Goal: Information Seeking & Learning: Find contact information

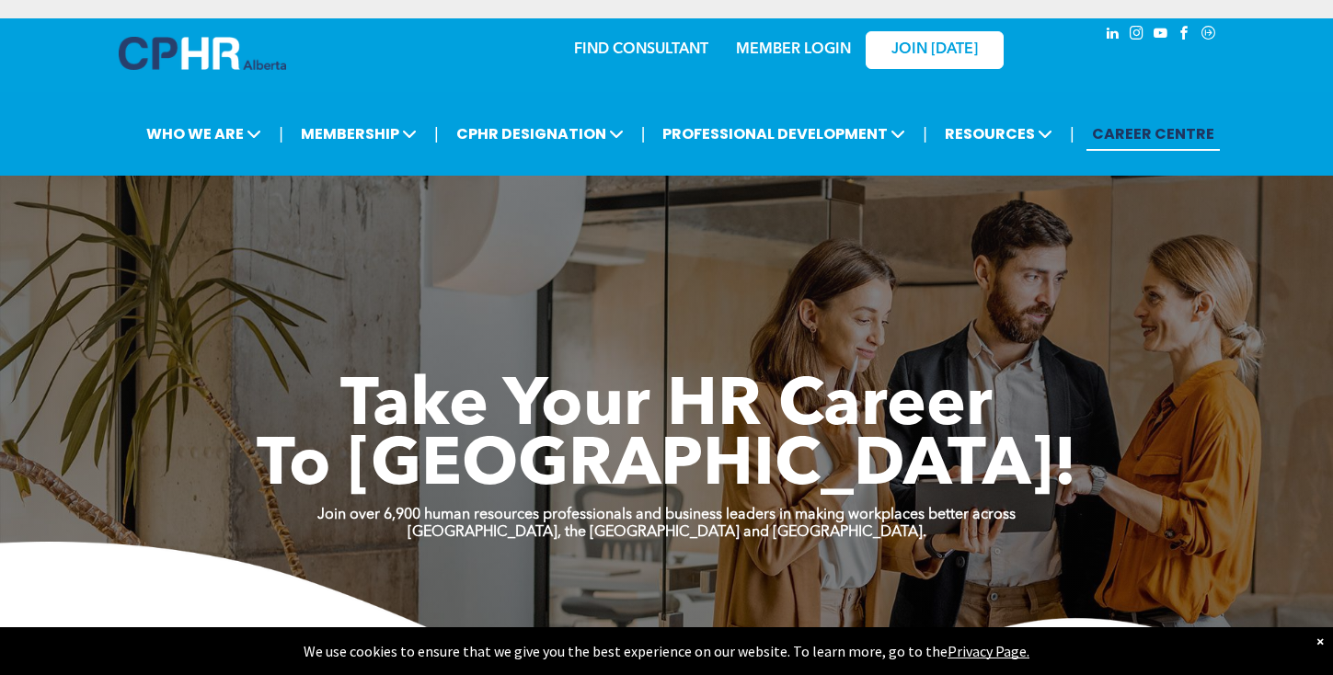
drag, startPoint x: 1029, startPoint y: 305, endPoint x: 1050, endPoint y: 297, distance: 22.4
click at [1050, 297] on div "Take Your HR Career To New Heights!" at bounding box center [667, 392] width 1104 height 212
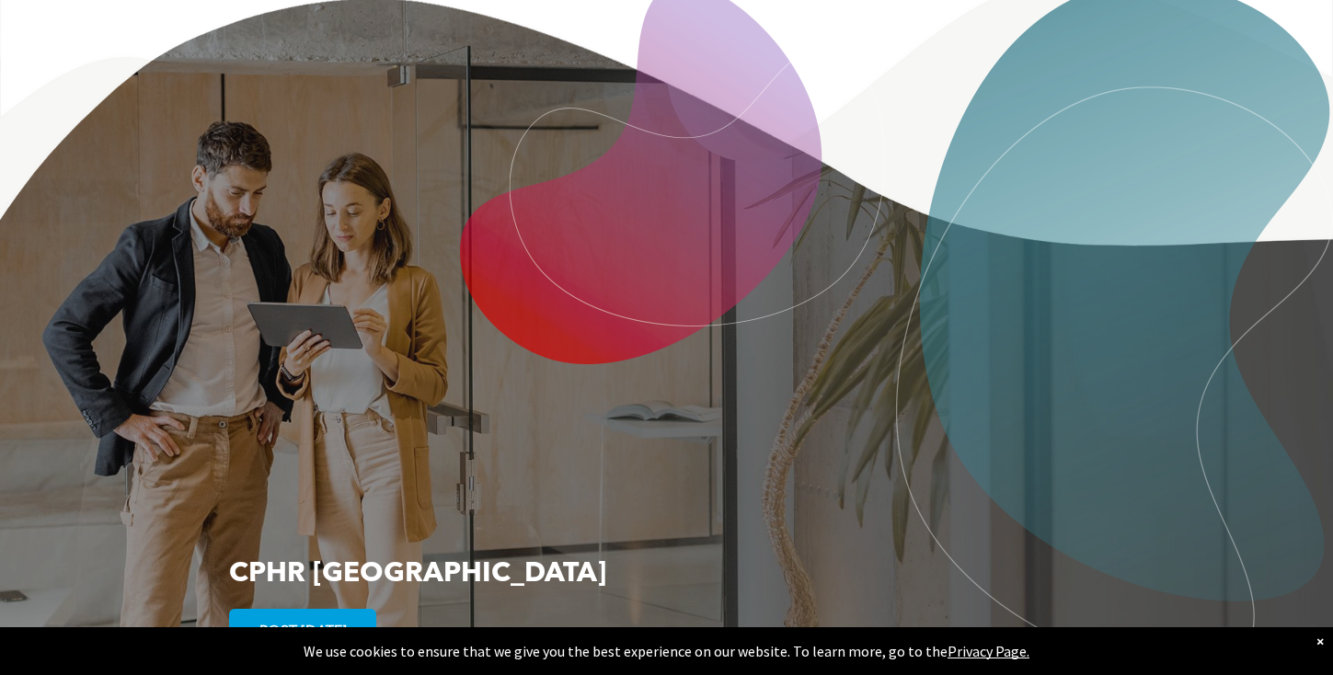
scroll to position [3571, 0]
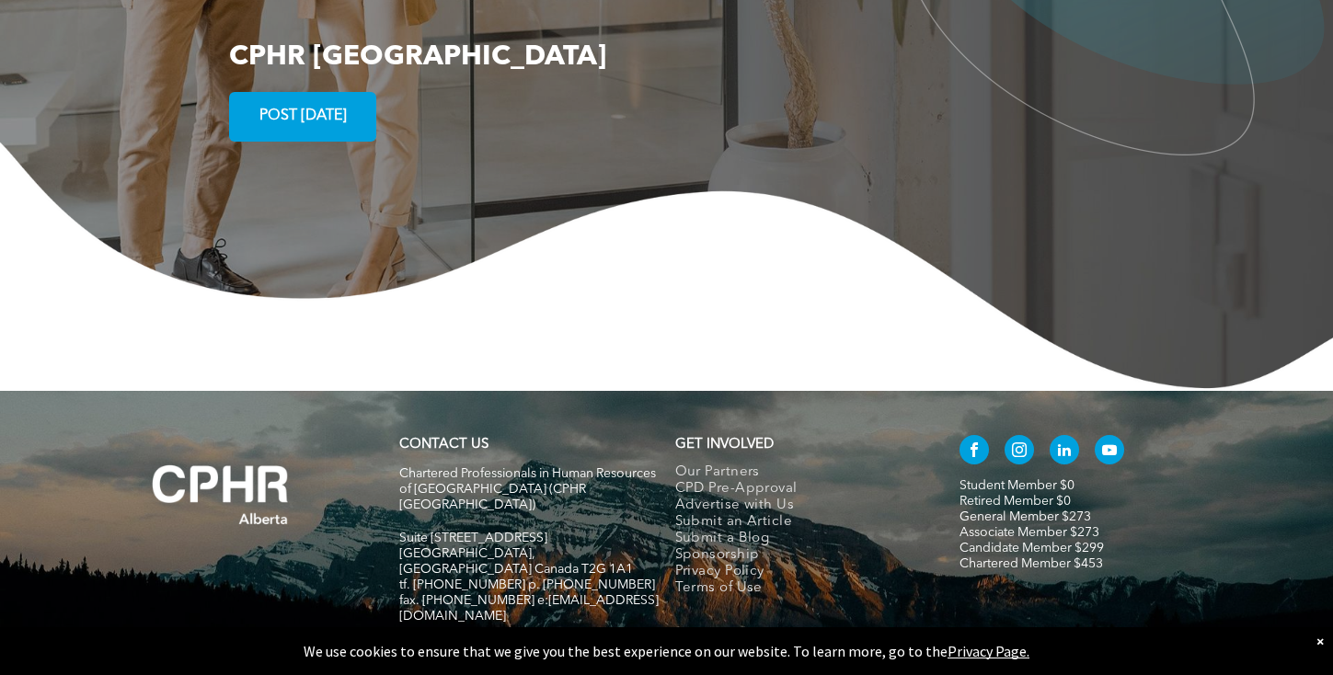
drag, startPoint x: 1198, startPoint y: 416, endPoint x: 1132, endPoint y: 513, distance: 117.9
click at [743, 465] on span "Our Partners" at bounding box center [717, 473] width 85 height 17
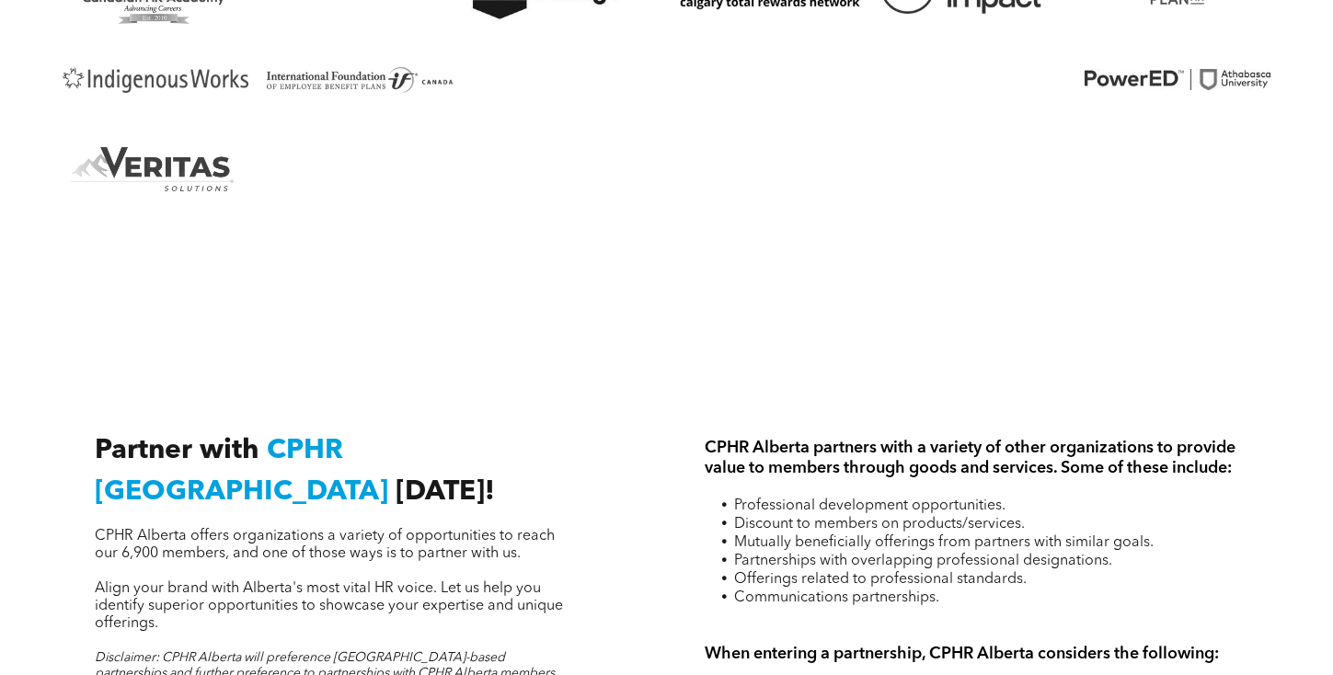
drag, startPoint x: 988, startPoint y: 137, endPoint x: 940, endPoint y: 398, distance: 264.9
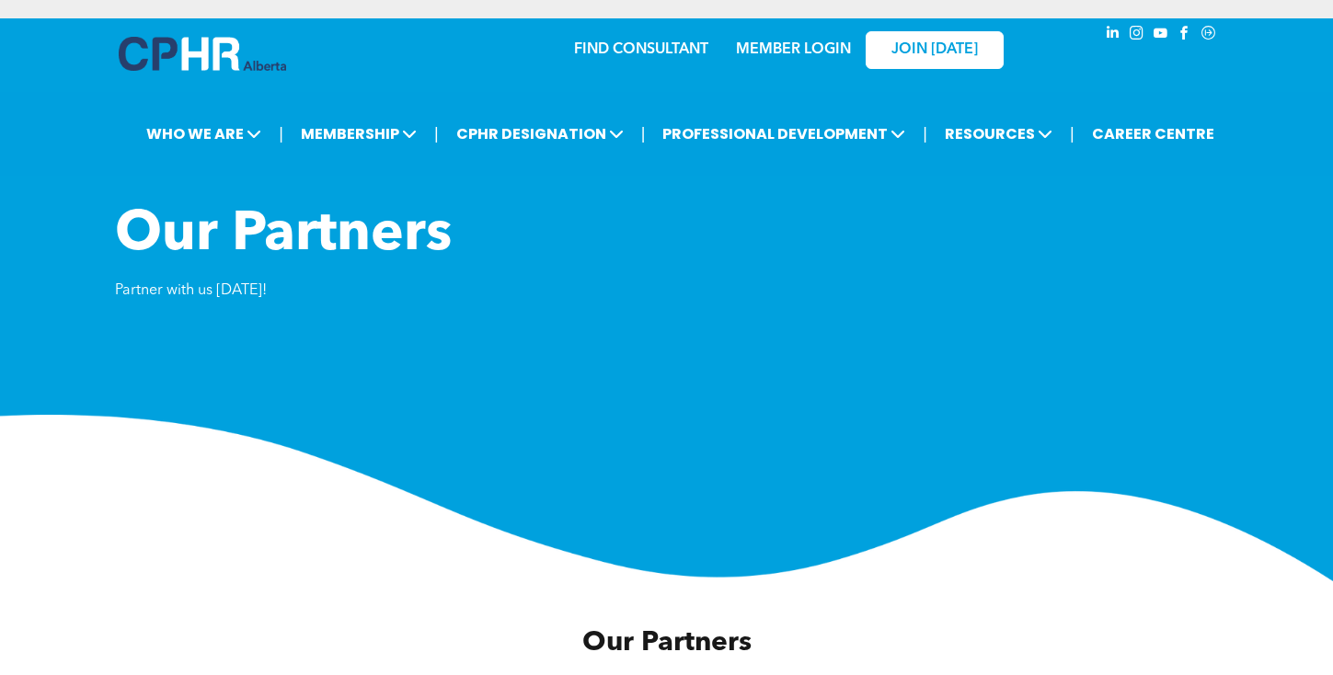
drag, startPoint x: 1035, startPoint y: 321, endPoint x: 1056, endPoint y: -83, distance: 404.5
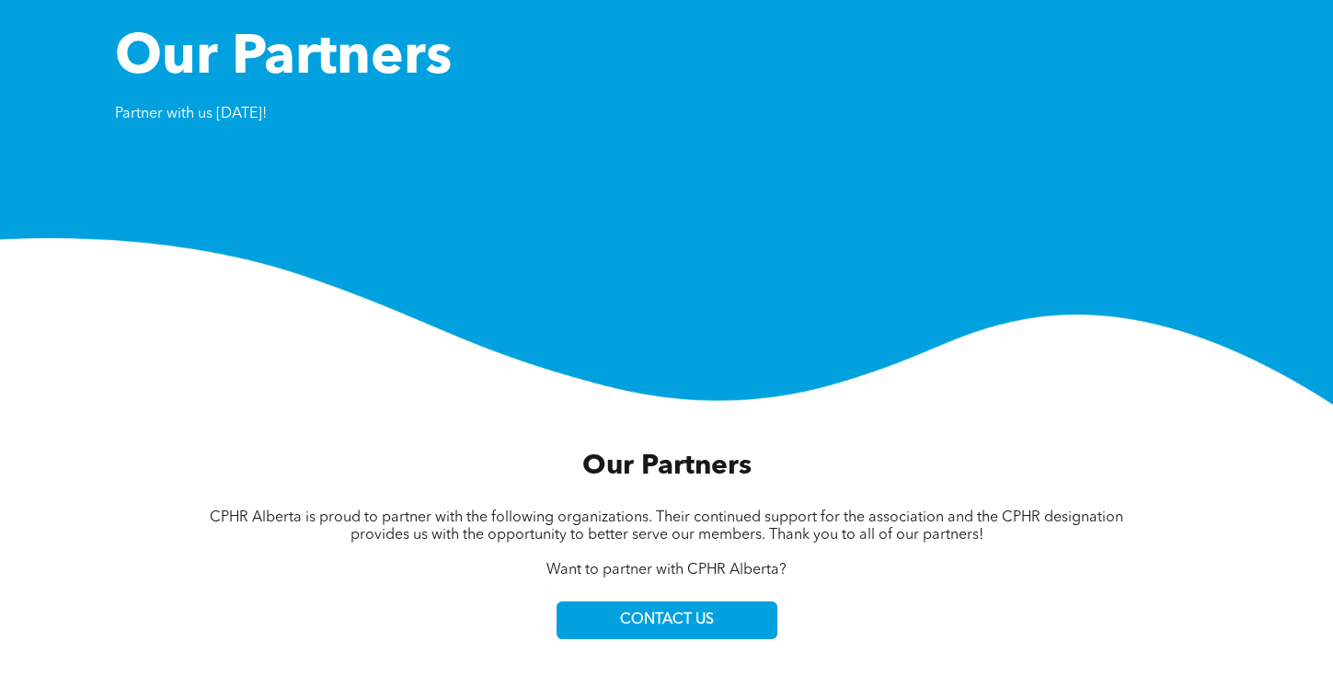
scroll to position [184, 0]
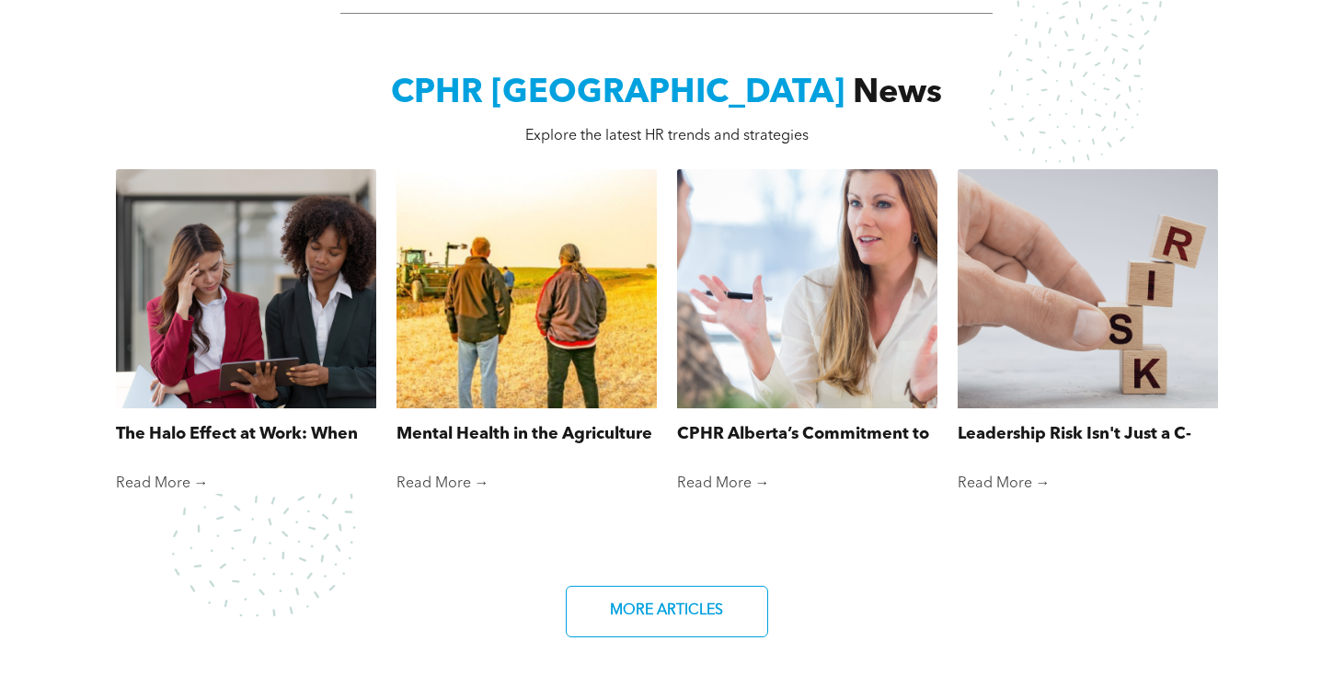
scroll to position [1380, 0]
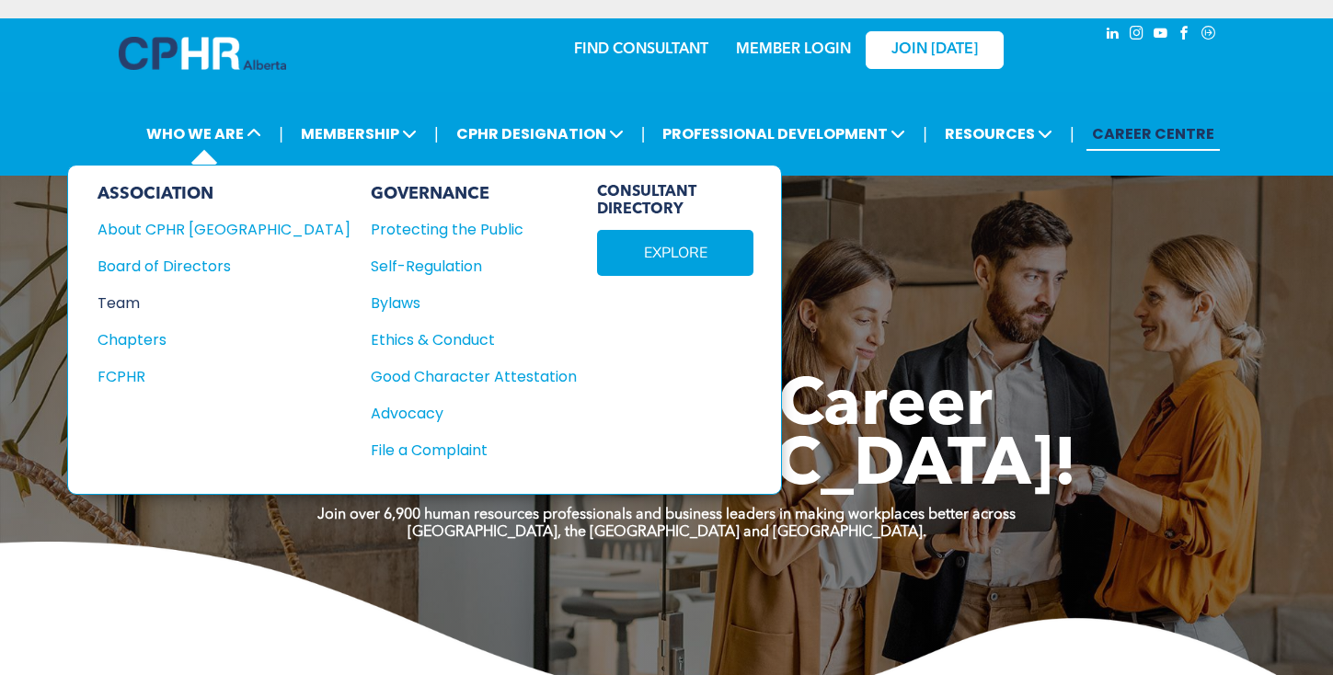
click at [135, 313] on div "Team" at bounding box center [212, 303] width 228 height 23
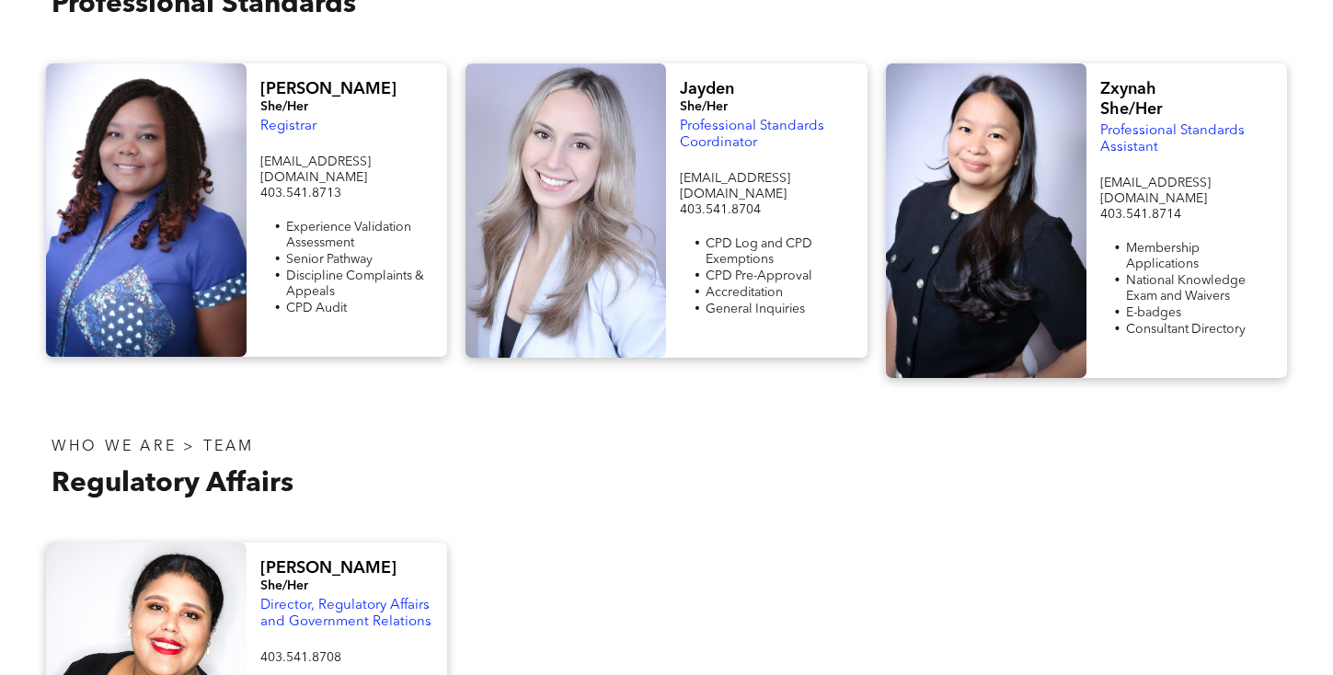
scroll to position [675, 0]
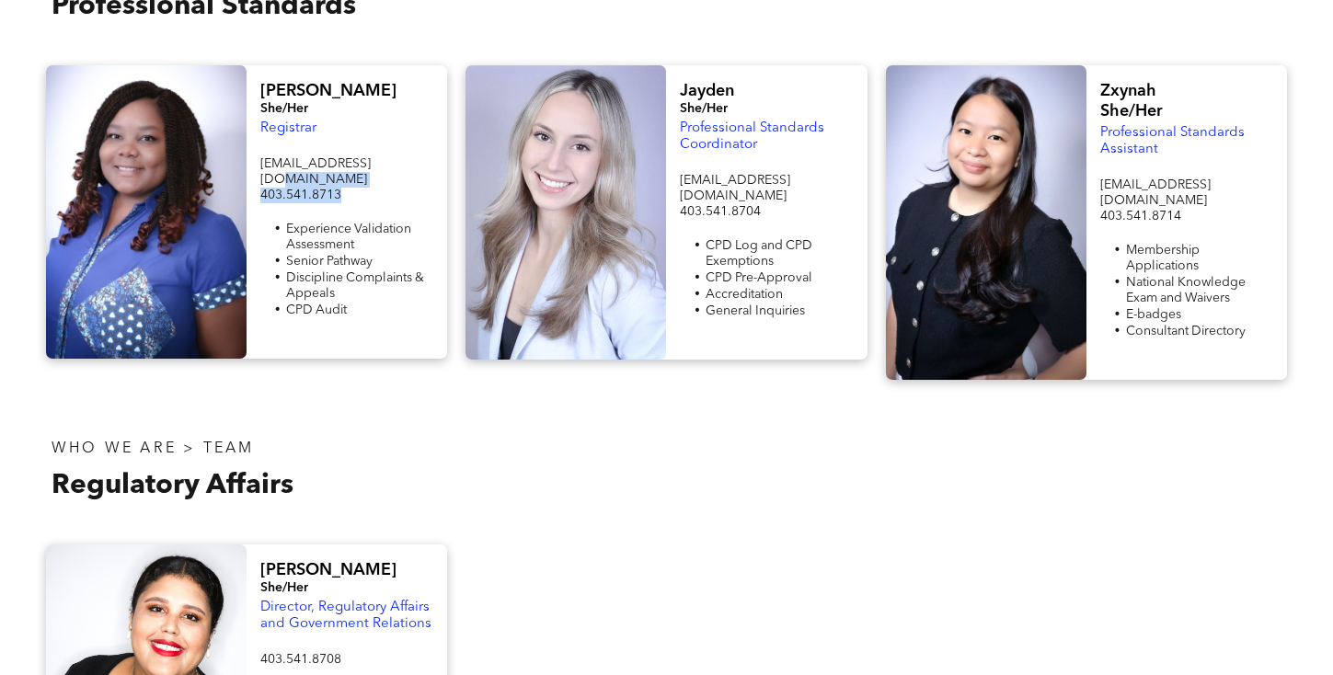
click at [375, 165] on div "[EMAIL_ADDRESS][DOMAIN_NAME] 403.541.8713 Experience Validation Assessment Seni…" at bounding box center [346, 246] width 173 height 183
click at [372, 107] on h4 "She/Her" at bounding box center [346, 109] width 173 height 16
click at [366, 82] on div "[PERSON_NAME] She/Her" at bounding box center [346, 99] width 173 height 40
click at [358, 223] on span "Experience Validation Assessment" at bounding box center [348, 237] width 125 height 29
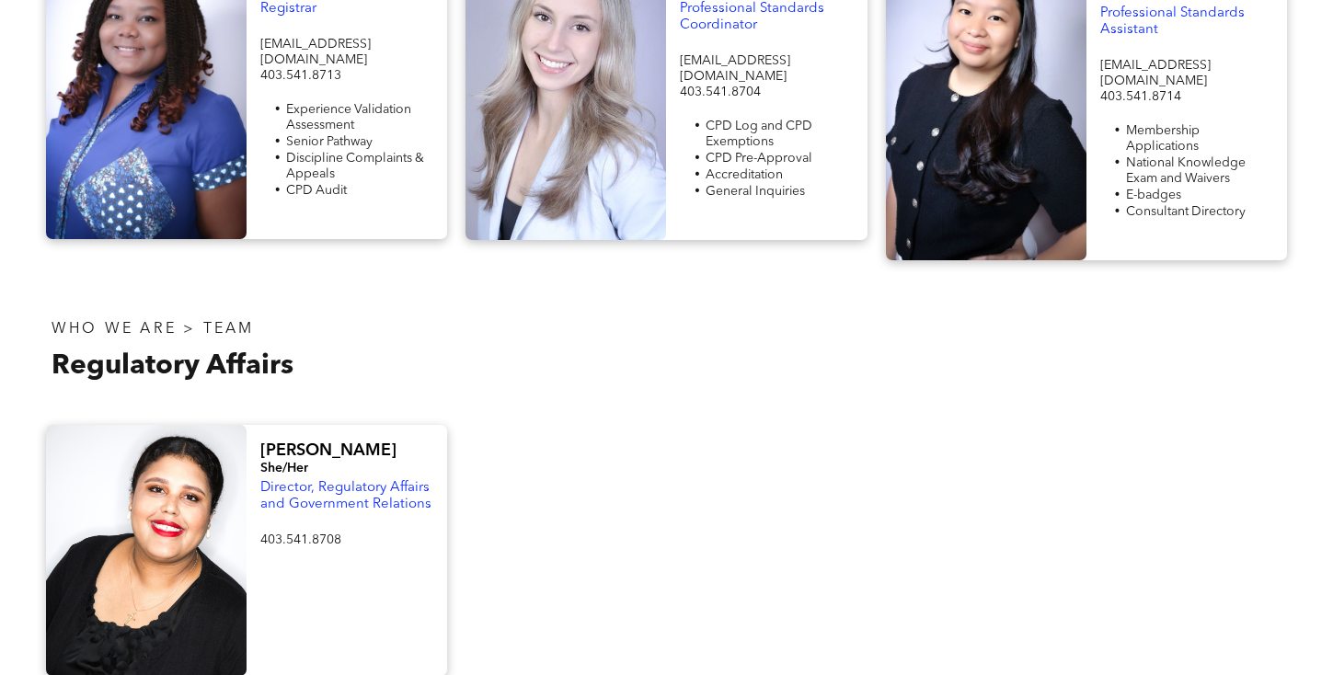
scroll to position [798, 0]
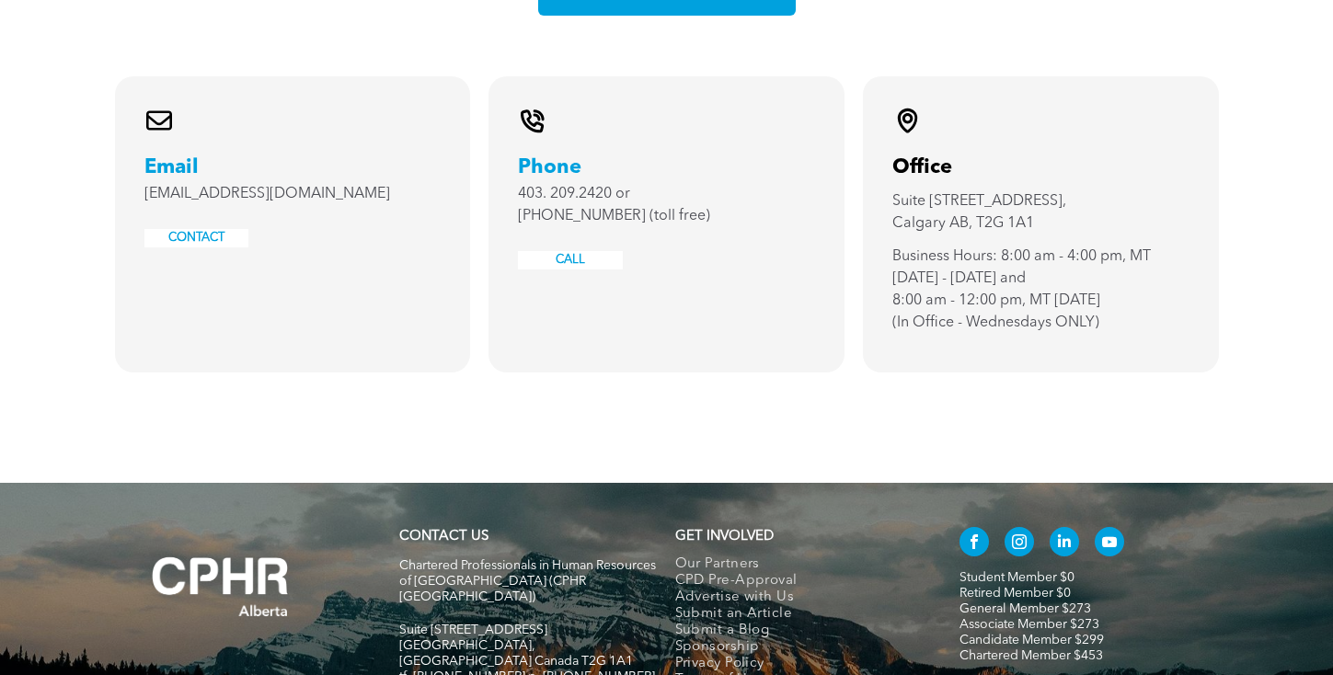
drag, startPoint x: 1014, startPoint y: 294, endPoint x: 961, endPoint y: 426, distance: 142.9
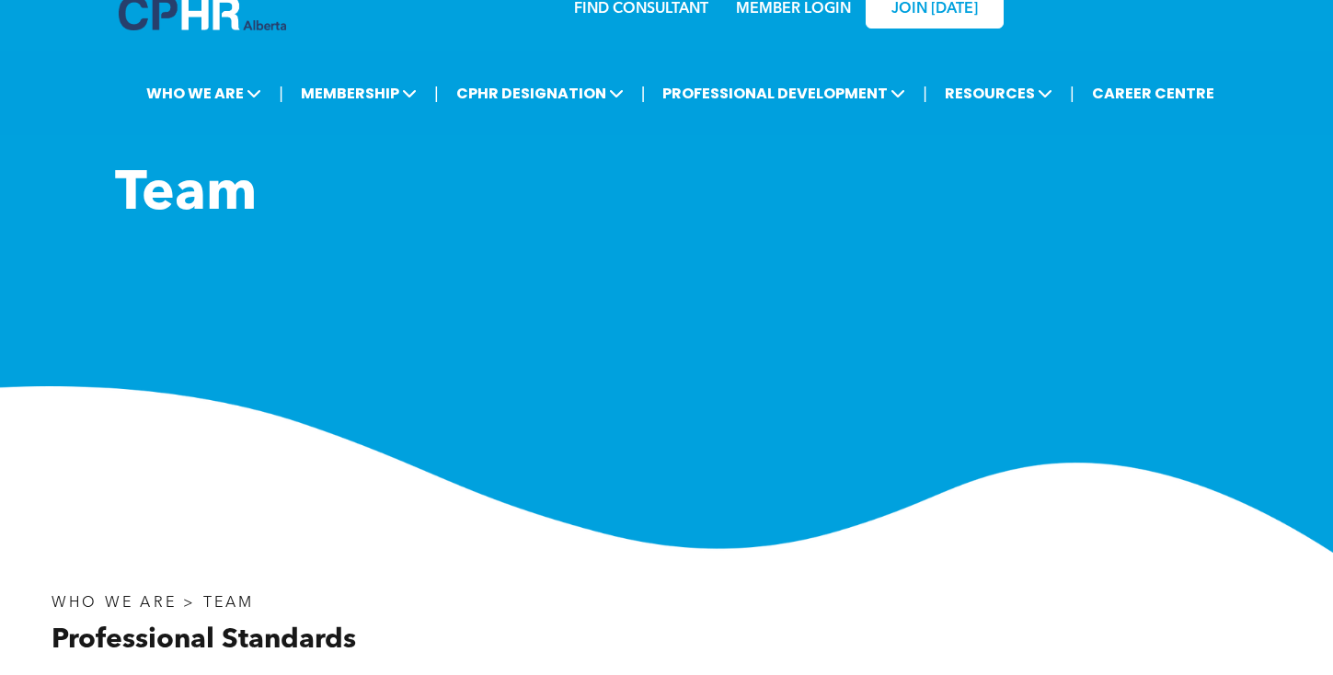
scroll to position [0, 0]
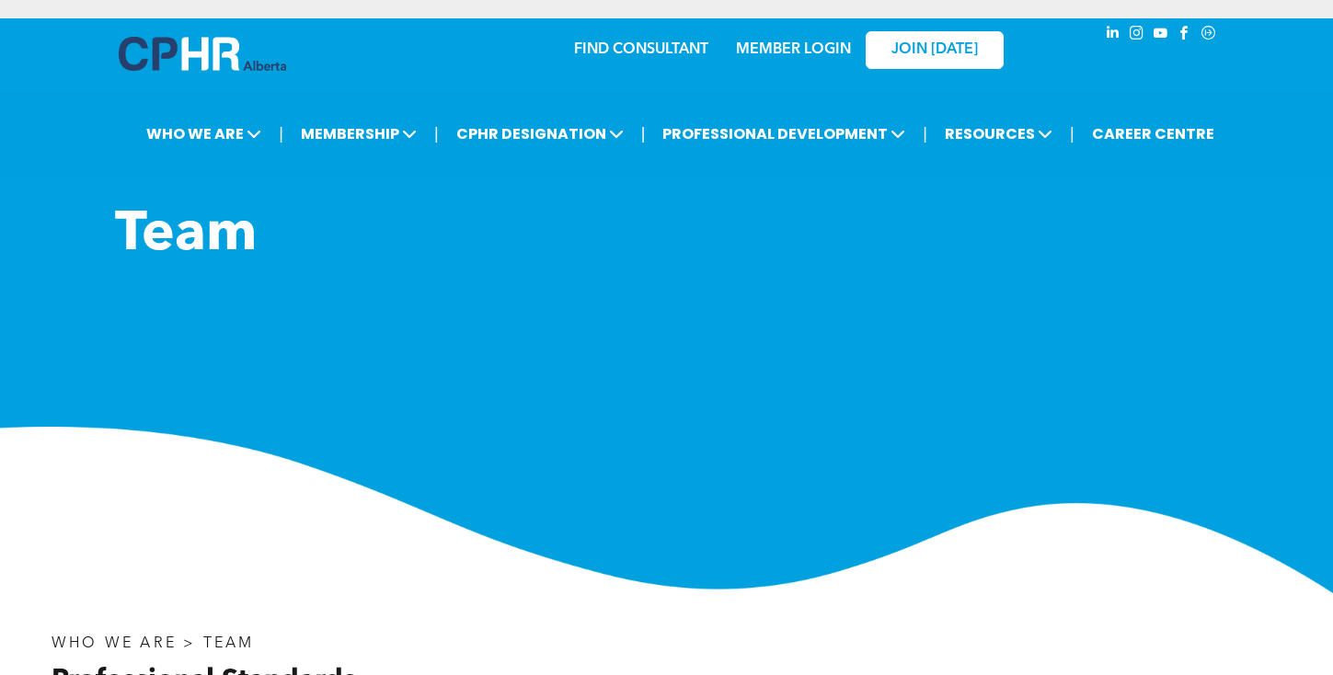
drag, startPoint x: 961, startPoint y: 471, endPoint x: 828, endPoint y: 358, distance: 174.3
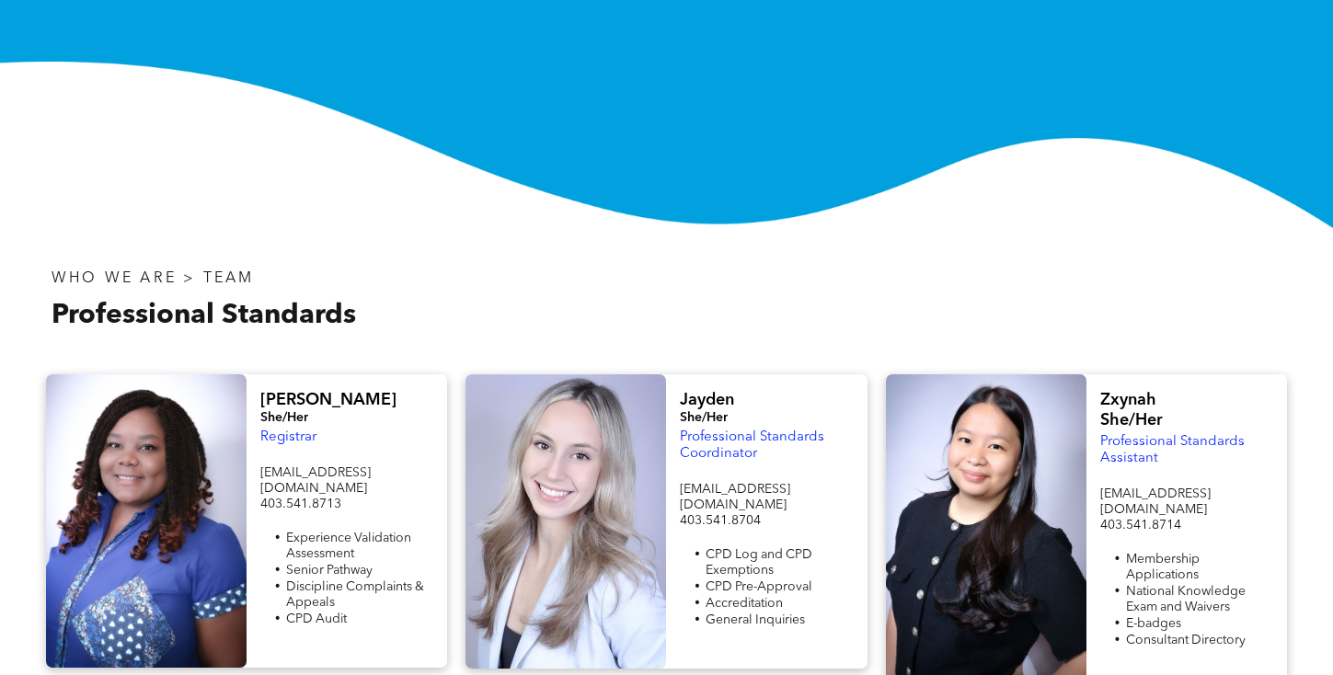
scroll to position [368, 0]
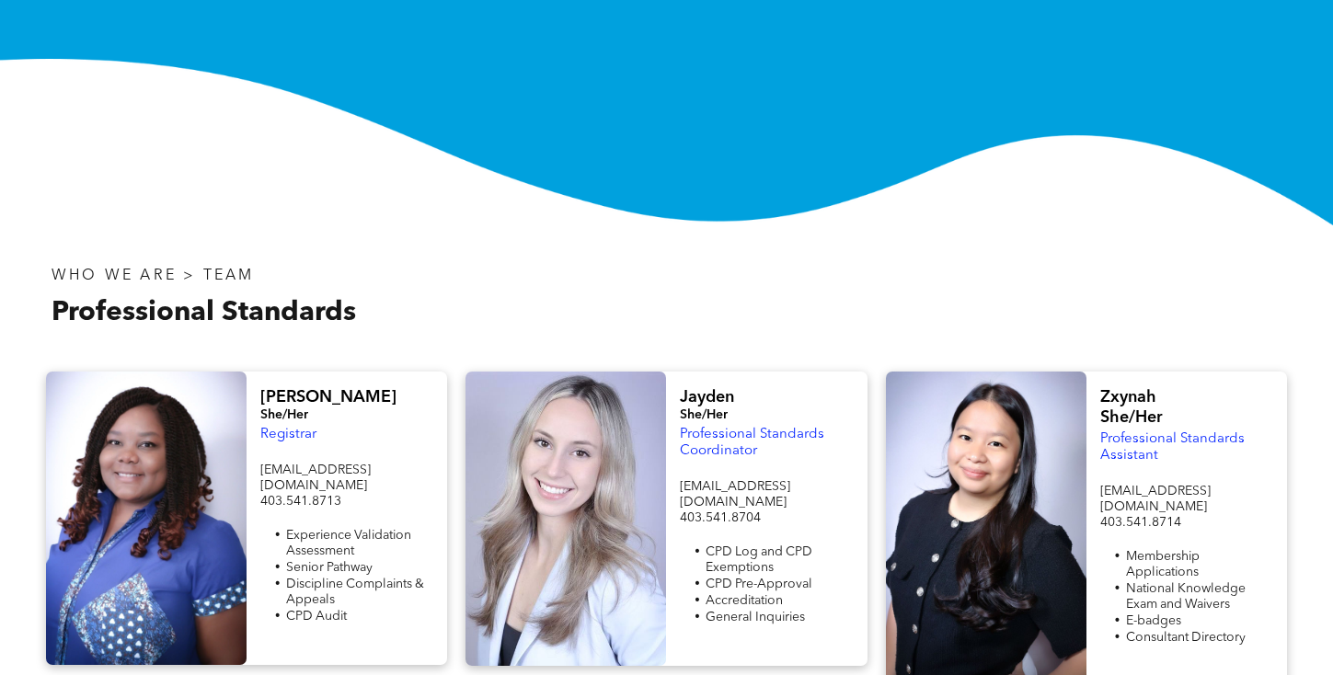
click at [278, 435] on span "Registrar" at bounding box center [288, 435] width 56 height 14
click at [279, 396] on span "[PERSON_NAME]" at bounding box center [328, 397] width 136 height 17
drag, startPoint x: 382, startPoint y: 467, endPoint x: 261, endPoint y: 470, distance: 120.6
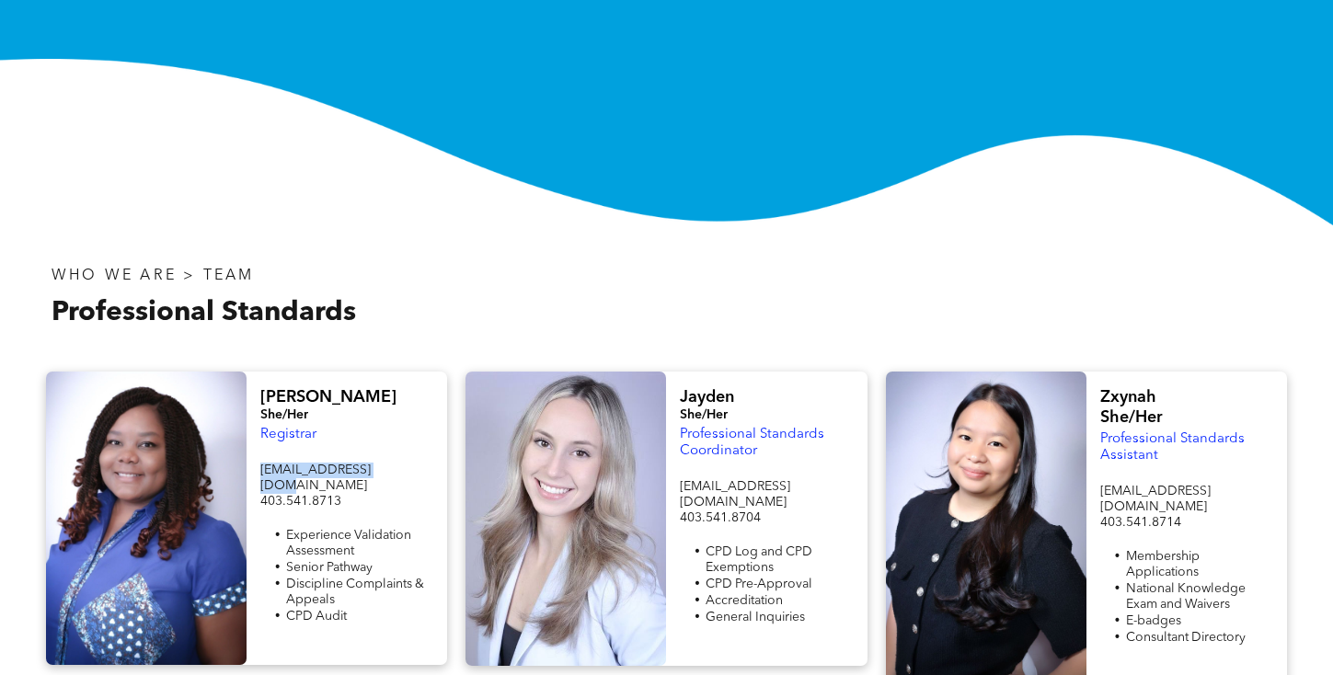
click at [261, 470] on p "[EMAIL_ADDRESS][DOMAIN_NAME]" at bounding box center [346, 478] width 173 height 31
copy span "[EMAIL_ADDRESS][DOMAIN_NAME]"
drag, startPoint x: 344, startPoint y: 485, endPoint x: 258, endPoint y: 487, distance: 86.5
click at [258, 487] on div "[PERSON_NAME] She/Her Registrar [EMAIL_ADDRESS][DOMAIN_NAME] 403.541.8713 Exper…" at bounding box center [347, 519] width 201 height 294
copy span "403.541.8713"
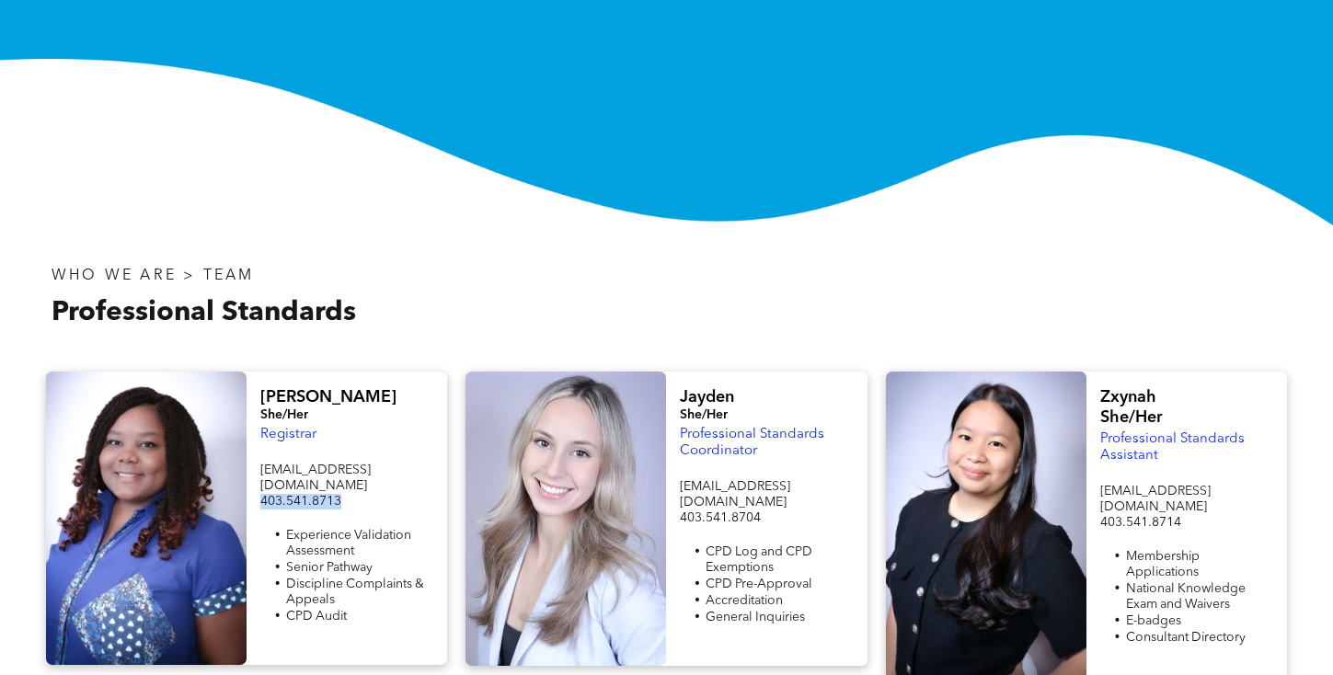
click at [696, 392] on span "Jayden" at bounding box center [707, 397] width 54 height 17
copy span "Jayden"
drag, startPoint x: 778, startPoint y: 453, endPoint x: 681, endPoint y: 435, distance: 98.2
click at [681, 435] on p "Professional Standards Coordinator" at bounding box center [766, 443] width 173 height 33
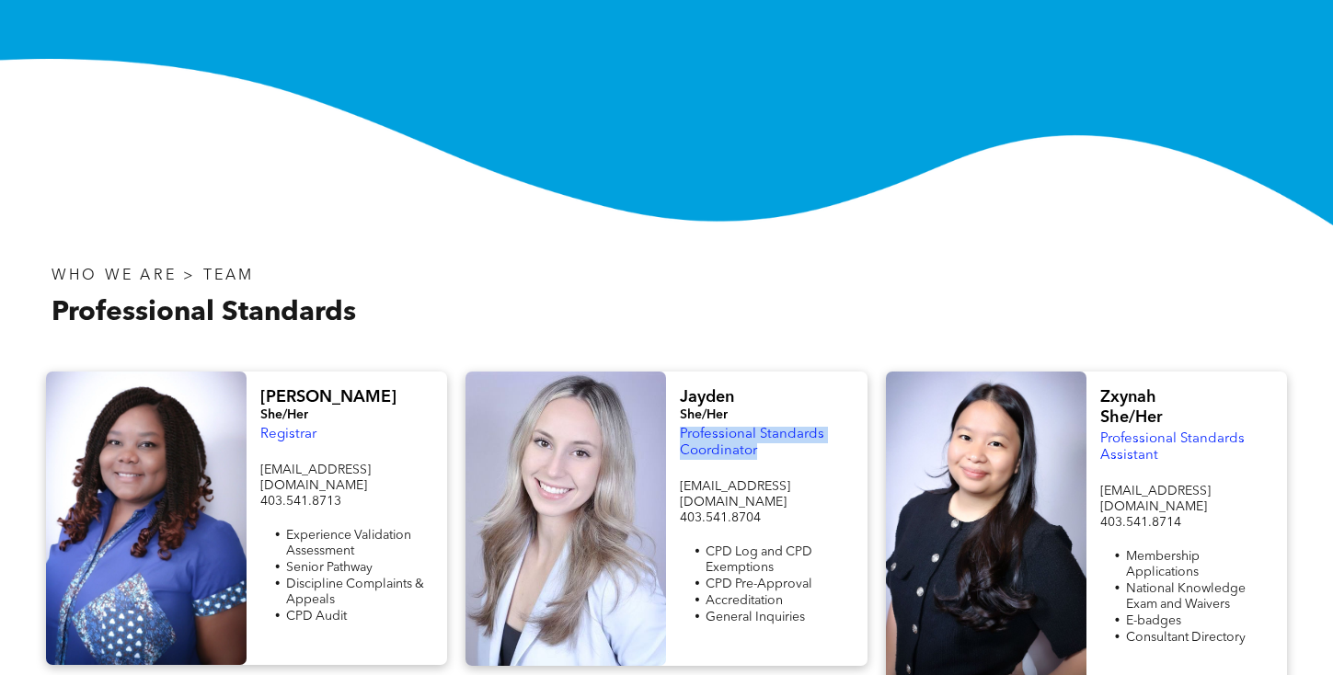
copy span "Professional Standards Coordinator"
drag, startPoint x: 779, startPoint y: 488, endPoint x: 680, endPoint y: 487, distance: 99.4
click at [680, 487] on p "[EMAIL_ADDRESS][DOMAIN_NAME]" at bounding box center [766, 494] width 173 height 31
copy span "[EMAIL_ADDRESS][DOMAIN_NAME]"
drag, startPoint x: 773, startPoint y: 502, endPoint x: 677, endPoint y: 507, distance: 95.9
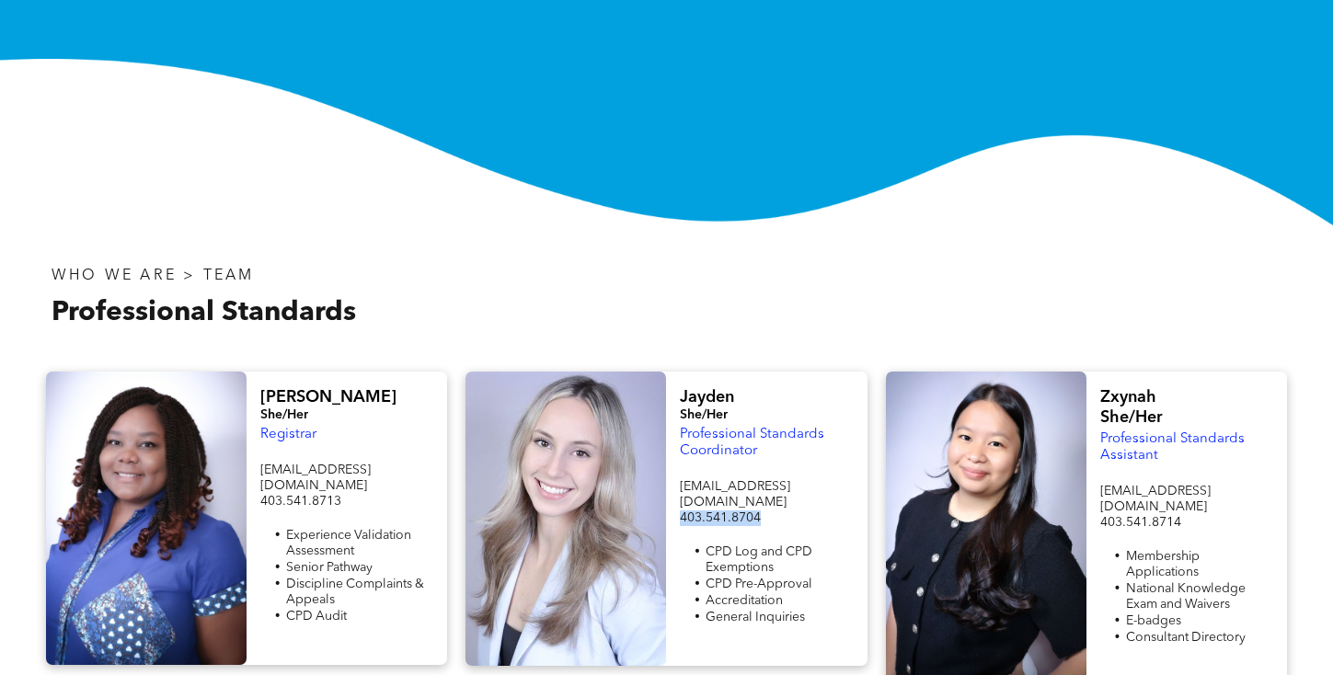
click at [677, 507] on div "[PERSON_NAME] She/Her Professional Standards Coordinator [EMAIL_ADDRESS][DOMAIN…" at bounding box center [766, 519] width 201 height 294
copy span "403.541.8704"
drag, startPoint x: 1168, startPoint y: 400, endPoint x: 1086, endPoint y: 401, distance: 81.9
click at [1087, 401] on div "Zxynah She/Her Professional Standards Assistant [EMAIL_ADDRESS][DOMAIN_NAME] 40…" at bounding box center [1187, 529] width 201 height 315
copy span "Zxynah"
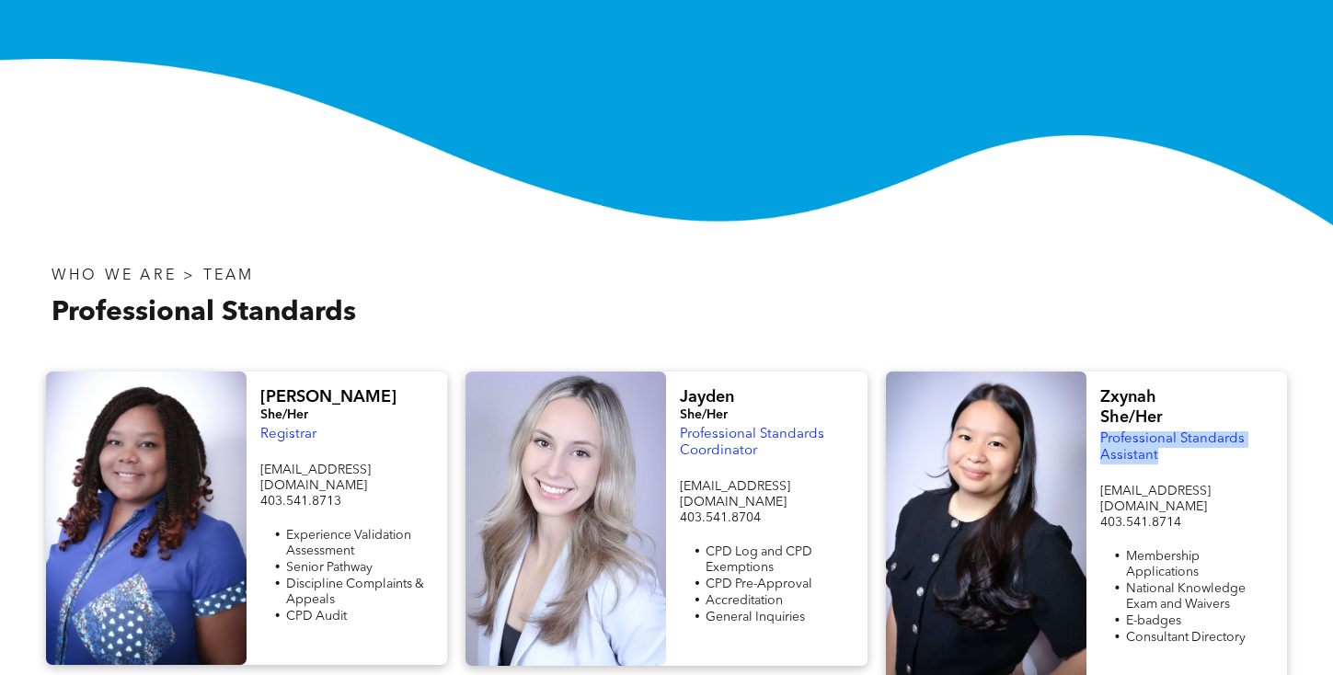
drag, startPoint x: 1183, startPoint y: 455, endPoint x: 1101, endPoint y: 438, distance: 84.5
click at [1101, 438] on p "Professional Standards Assistant" at bounding box center [1187, 448] width 173 height 33
copy span "Professional Standards Assistant"
drag, startPoint x: 1202, startPoint y: 494, endPoint x: 1094, endPoint y: 491, distance: 107.7
click at [1094, 491] on div "Zxynah She/Her Professional Standards Assistant [EMAIL_ADDRESS][DOMAIN_NAME] 40…" at bounding box center [1187, 529] width 201 height 315
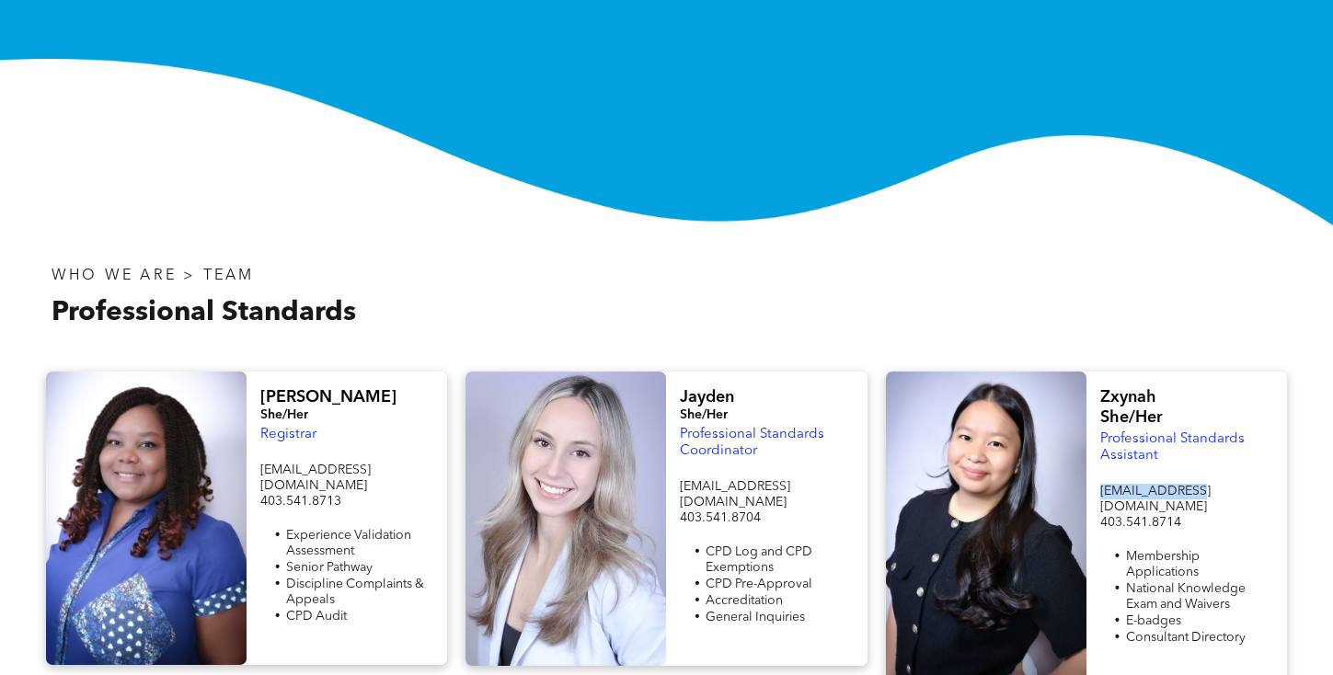
copy span "[EMAIL_ADDRESS][DOMAIN_NAME]"
drag, startPoint x: 1197, startPoint y: 503, endPoint x: 1101, endPoint y: 506, distance: 95.7
click at [1101, 515] on p "403.541.8714" at bounding box center [1187, 523] width 173 height 16
copy span "403.541.8714"
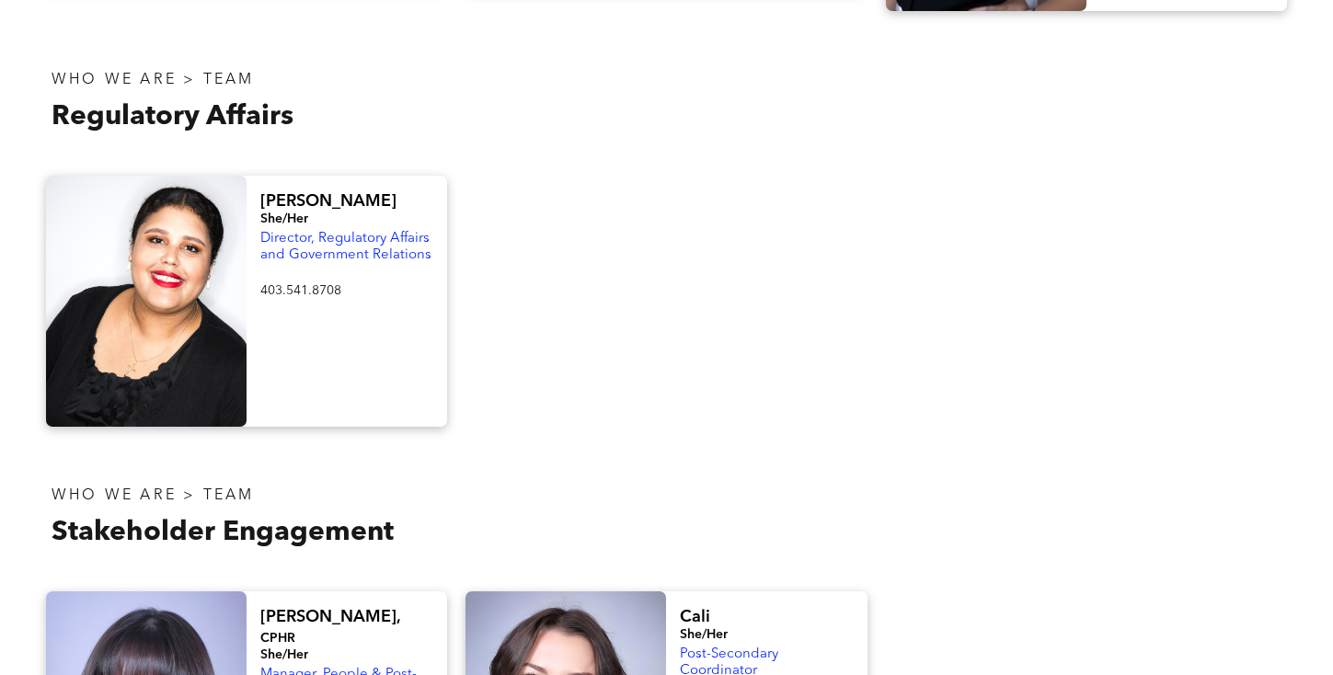
scroll to position [1074, 0]
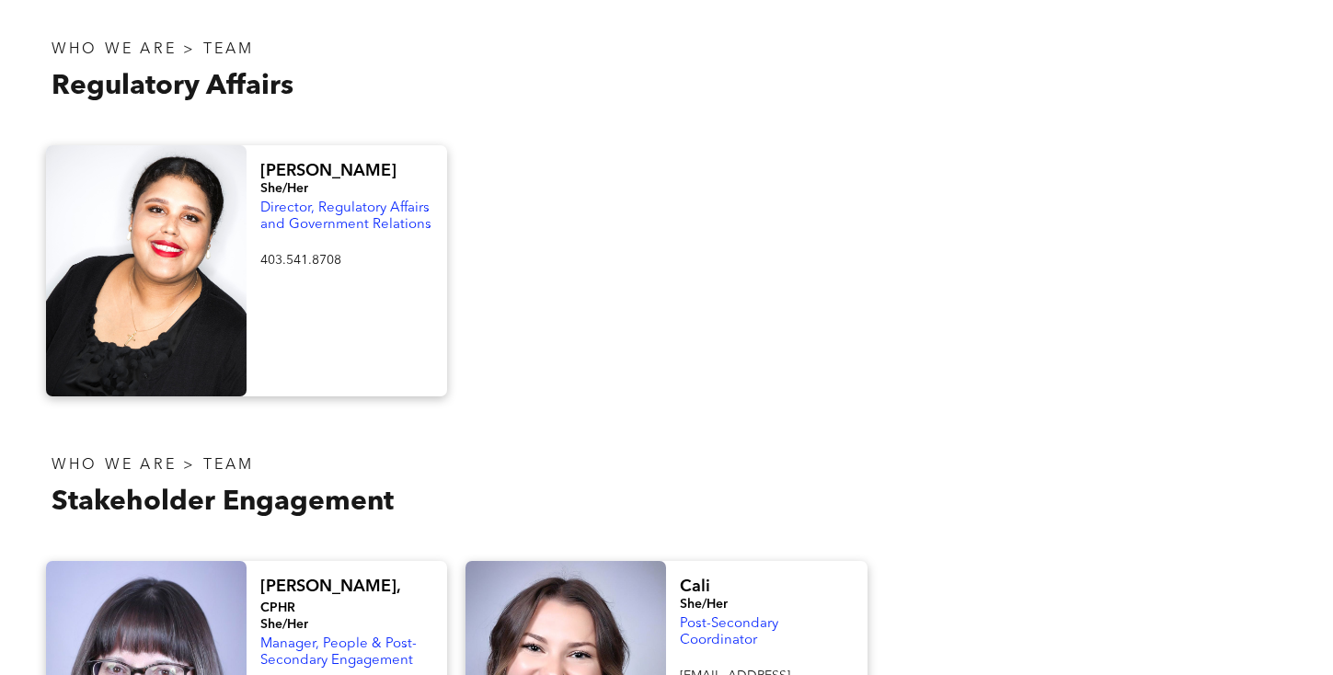
click at [271, 163] on span "[PERSON_NAME]" at bounding box center [328, 171] width 136 height 17
click at [273, 163] on span "[PERSON_NAME]" at bounding box center [328, 171] width 136 height 17
drag, startPoint x: 373, startPoint y: 164, endPoint x: 424, endPoint y: 193, distance: 59.4
click at [424, 193] on div "[PERSON_NAME]/Her Director, Regulatory Affairs and Government Relations 403.541…" at bounding box center [347, 270] width 201 height 251
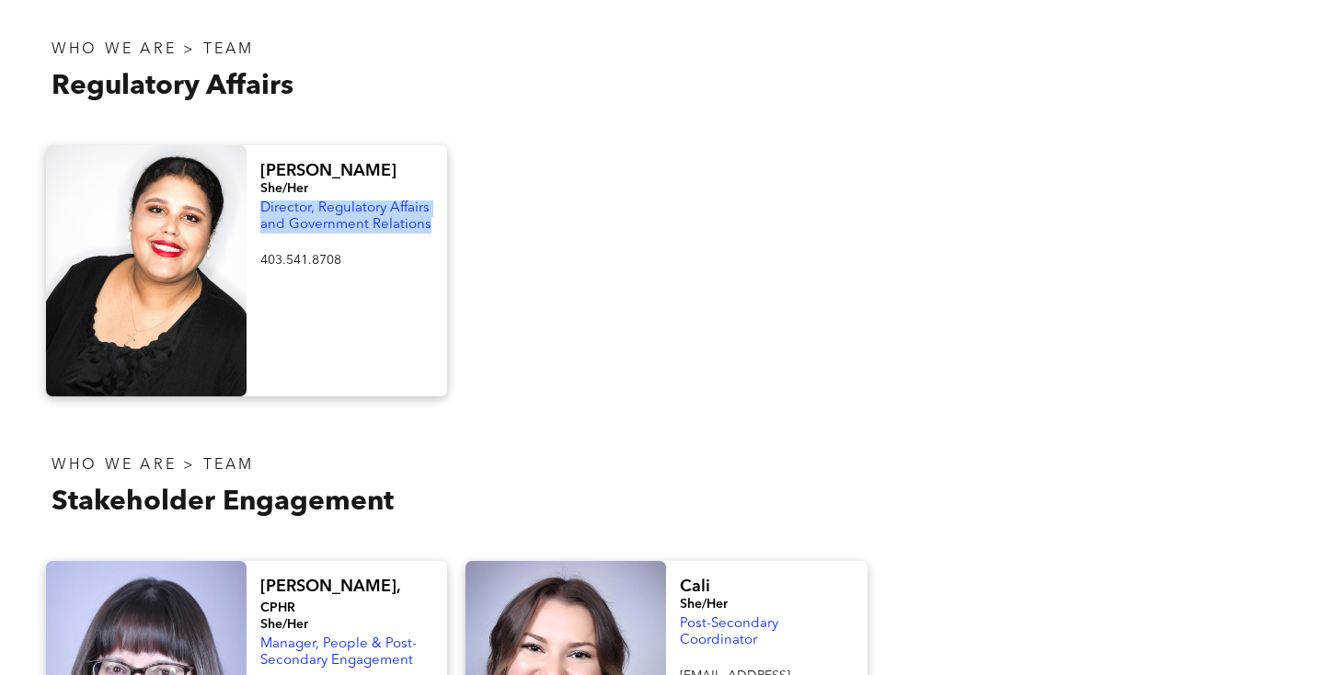
drag, startPoint x: 434, startPoint y: 198, endPoint x: 259, endPoint y: 184, distance: 176.3
click at [259, 184] on div "[PERSON_NAME]/Her Director, Regulatory Affairs and Government Relations 403.541…" at bounding box center [347, 270] width 201 height 251
drag, startPoint x: 377, startPoint y: 242, endPoint x: 261, endPoint y: 240, distance: 116.0
click at [261, 269] on p at bounding box center [346, 277] width 173 height 17
drag, startPoint x: 259, startPoint y: 226, endPoint x: 371, endPoint y: 231, distance: 111.4
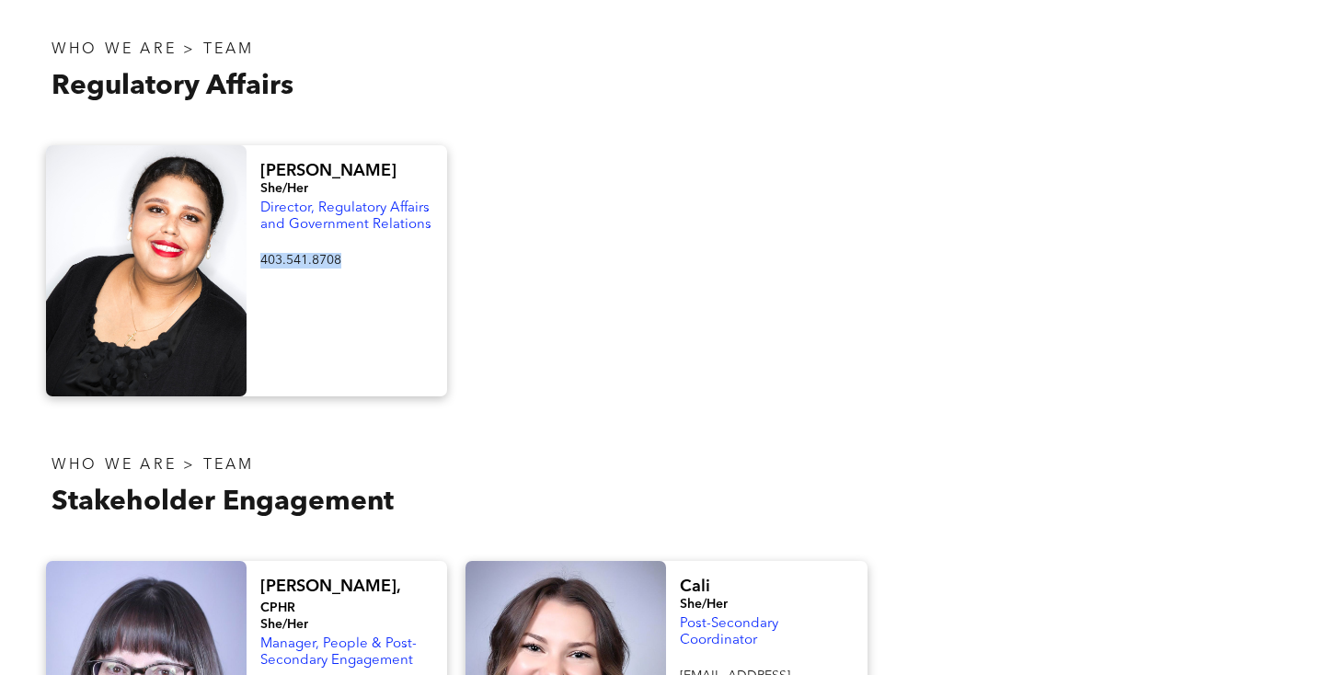
click at [371, 231] on div "[PERSON_NAME]/Her Director, Regulatory Affairs and Government Relations 403.541…" at bounding box center [347, 270] width 201 height 251
click at [942, 364] on div at bounding box center [1087, 270] width 420 height 251
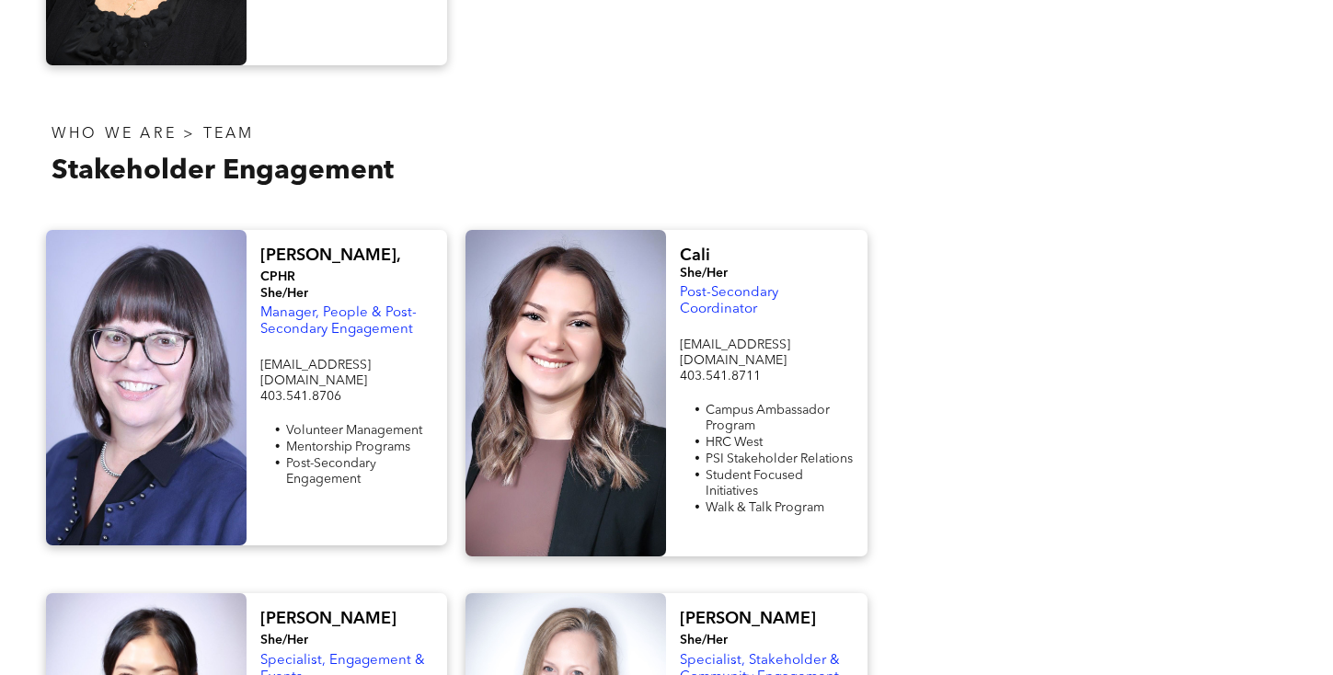
scroll to position [1411, 0]
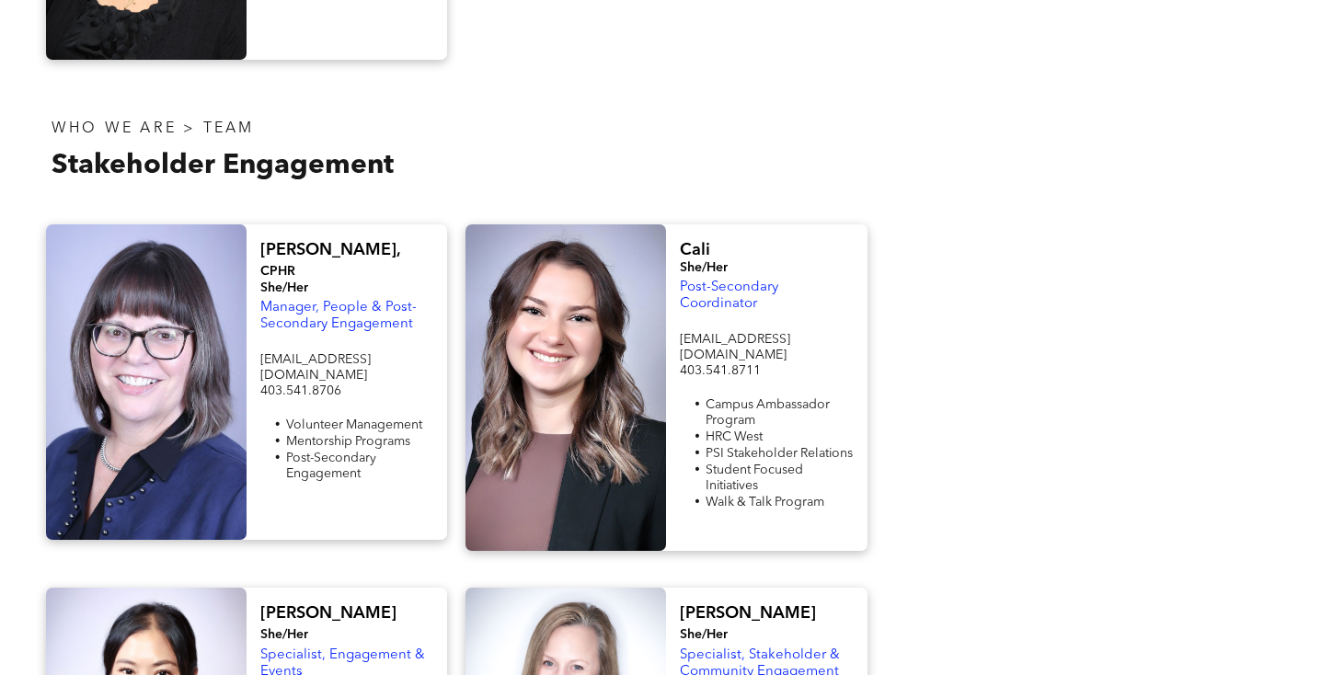
click at [272, 242] on span "[PERSON_NAME]," at bounding box center [330, 250] width 140 height 17
click at [273, 242] on span "[PERSON_NAME]," at bounding box center [330, 250] width 140 height 17
drag, startPoint x: 418, startPoint y: 277, endPoint x: 267, endPoint y: 258, distance: 152.1
click at [261, 300] on p "Manager, People & Post-Secondary Engagement" at bounding box center [346, 316] width 173 height 33
drag, startPoint x: 387, startPoint y: 308, endPoint x: 254, endPoint y: 309, distance: 133.4
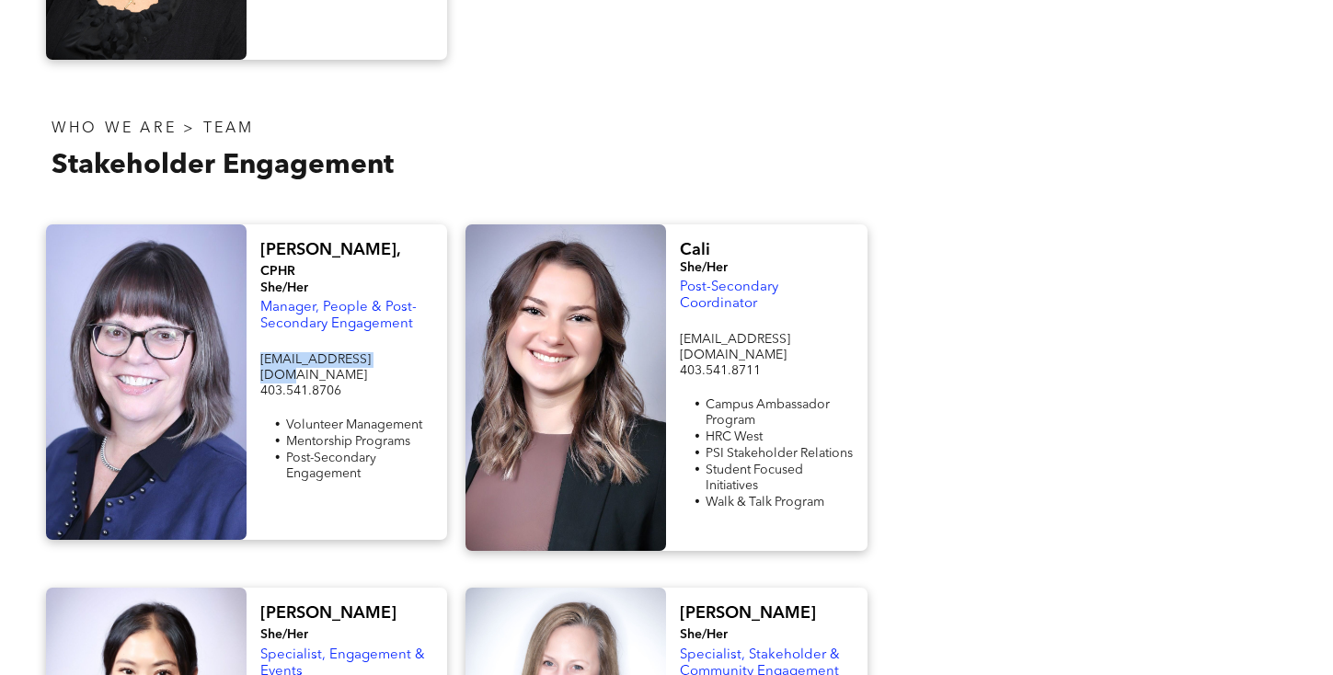
click at [254, 309] on div "[PERSON_NAME], CPHR She/Her Manager, People & Post-Secondary Engagement [EMAIL_…" at bounding box center [347, 383] width 201 height 316
drag, startPoint x: 354, startPoint y: 325, endPoint x: 264, endPoint y: 327, distance: 90.2
click at [264, 384] on p "403.541.8706" at bounding box center [346, 392] width 173 height 16
click at [700, 242] on span "Cali" at bounding box center [695, 250] width 30 height 17
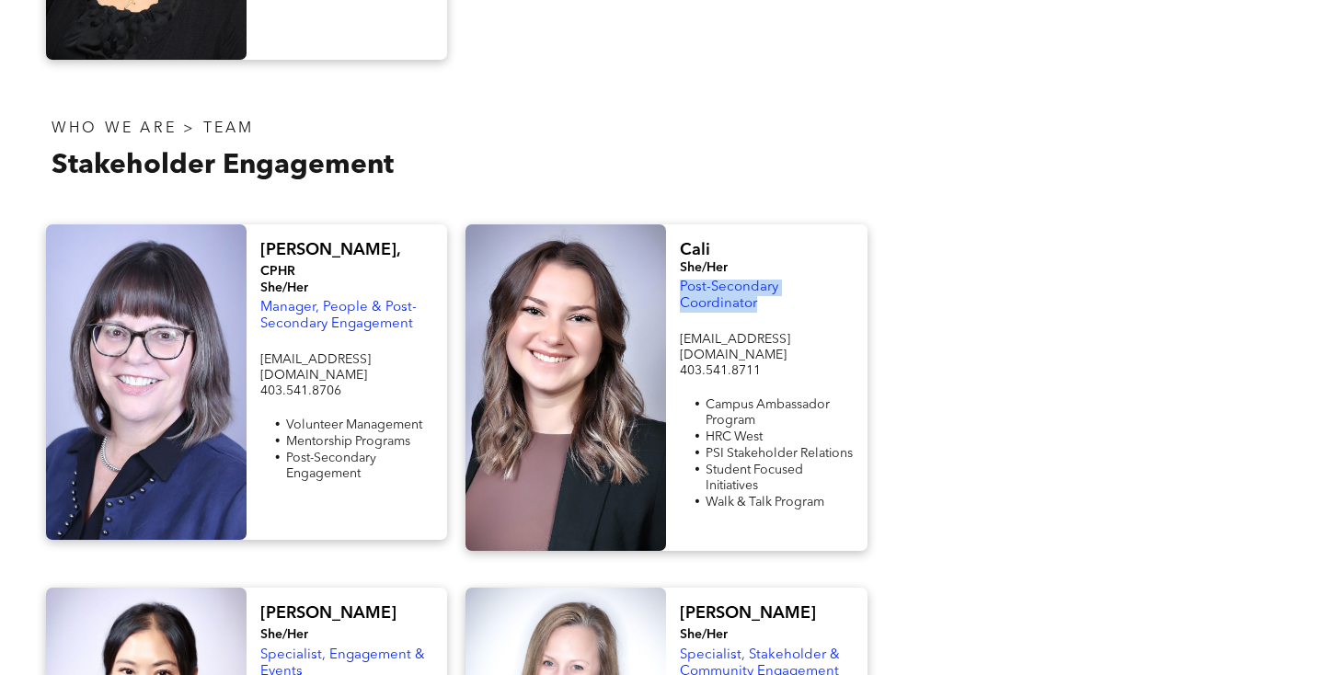
drag, startPoint x: 767, startPoint y: 277, endPoint x: 675, endPoint y: 248, distance: 96.6
click at [675, 248] on div "Cali She/Her Post-Secondary Coordinator [EMAIL_ADDRESS][DOMAIN_NAME] 403.541.87…" at bounding box center [766, 388] width 201 height 327
drag, startPoint x: 798, startPoint y: 309, endPoint x: 674, endPoint y: 302, distance: 124.4
click at [674, 302] on div "Cali She/Her Post-Secondary Coordinator [EMAIL_ADDRESS][DOMAIN_NAME] 403.541.87…" at bounding box center [766, 388] width 201 height 327
drag, startPoint x: 792, startPoint y: 323, endPoint x: 683, endPoint y: 327, distance: 109.6
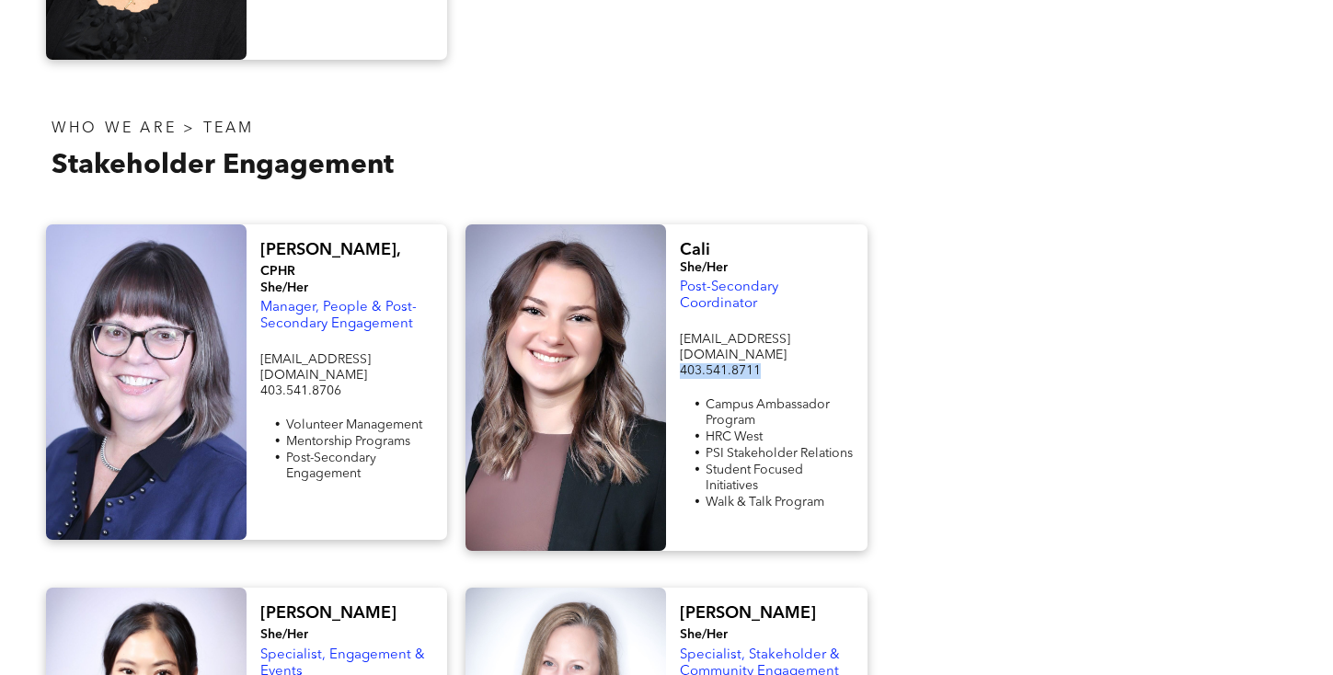
click at [683, 363] on p "403.541.8711" at bounding box center [766, 371] width 173 height 16
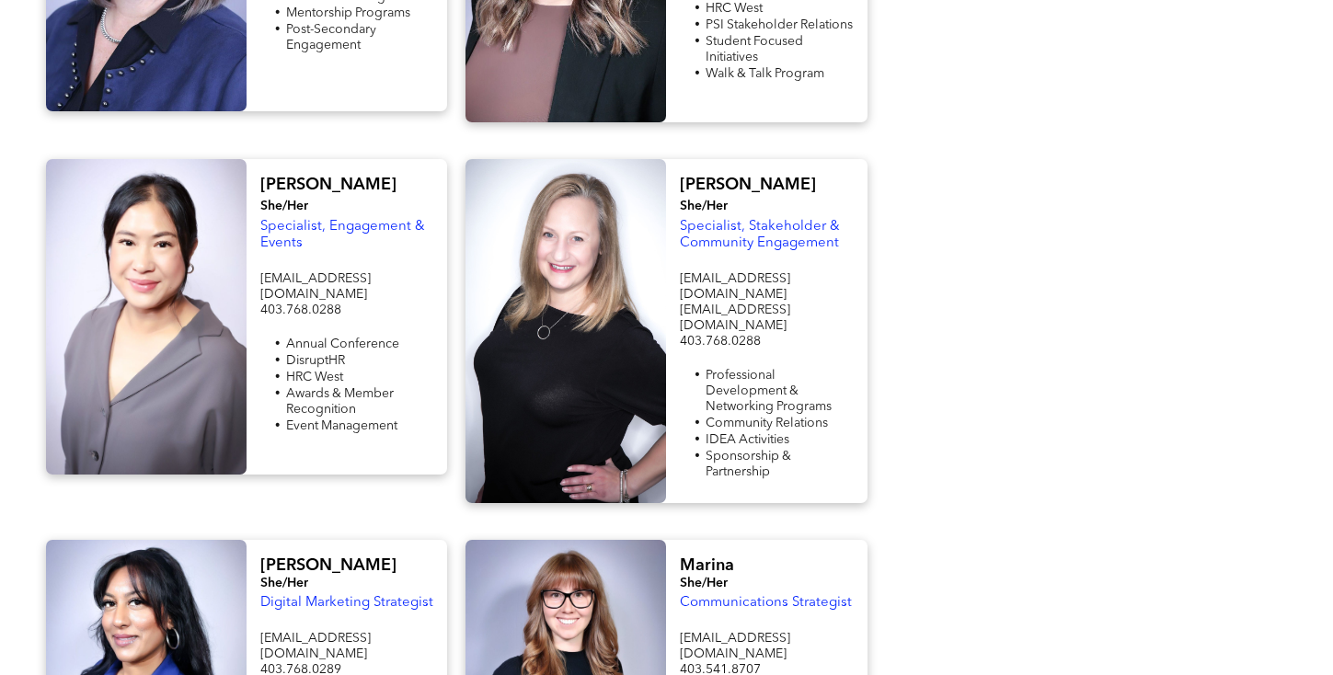
scroll to position [1840, 0]
click at [276, 176] on span "[PERSON_NAME]" at bounding box center [328, 184] width 136 height 17
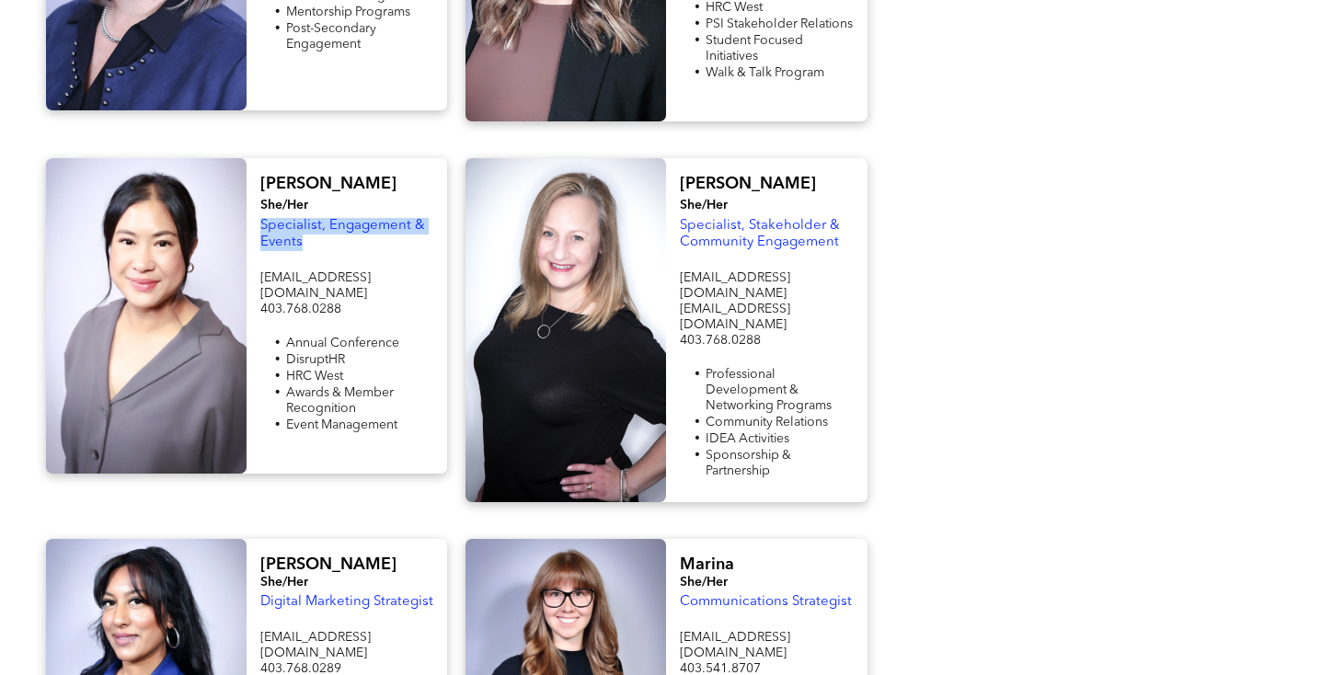
drag, startPoint x: 319, startPoint y: 190, endPoint x: 261, endPoint y: 179, distance: 59.0
click at [261, 218] on p "Specialist, Engagement & Events" at bounding box center [346, 234] width 173 height 33
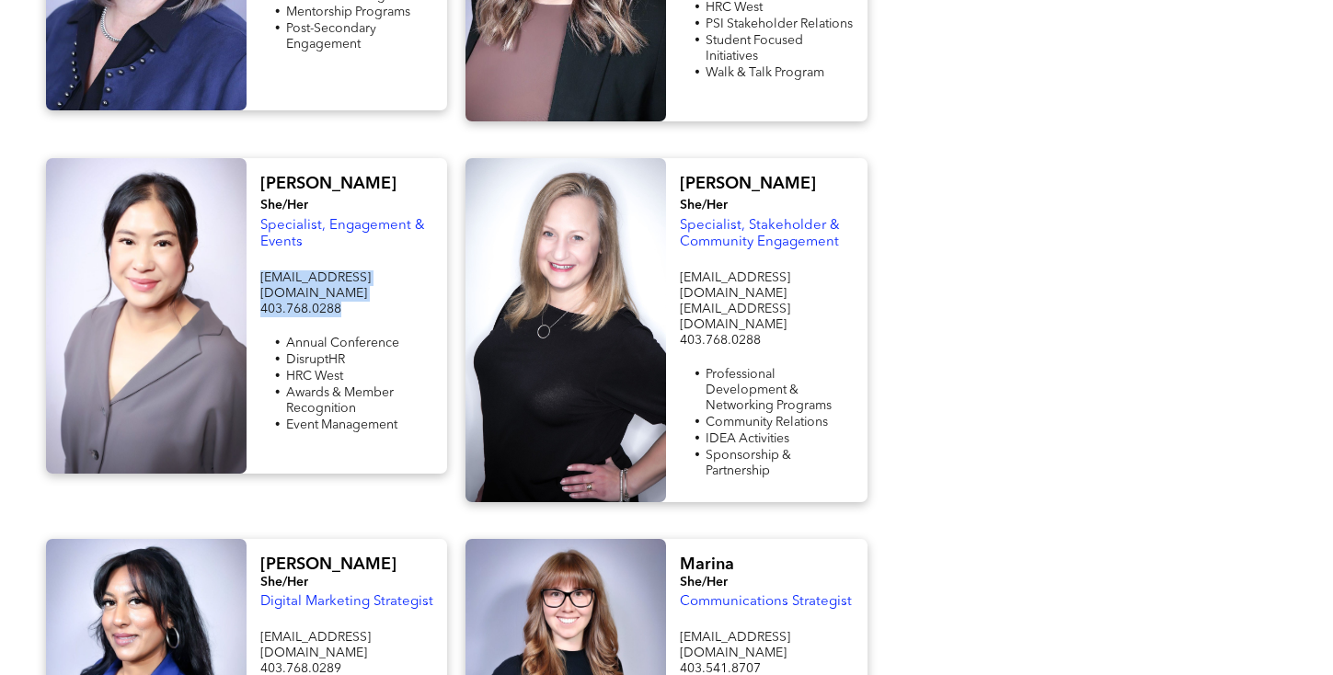
drag, startPoint x: 350, startPoint y: 265, endPoint x: 262, endPoint y: 234, distance: 92.8
click at [262, 269] on div "[EMAIL_ADDRESS][DOMAIN_NAME] 403.768.0288 Annual Conference DisruptHR HRC West …" at bounding box center [346, 361] width 173 height 184
click at [262, 271] on span "[EMAIL_ADDRESS][DOMAIN_NAME]" at bounding box center [315, 285] width 110 height 29
drag, startPoint x: 259, startPoint y: 234, endPoint x: 404, endPoint y: 247, distance: 145.0
click at [404, 247] on div "[PERSON_NAME] She/Her Specialist, Engagement & Events [EMAIL_ADDRESS][DOMAIN_NA…" at bounding box center [347, 316] width 201 height 316
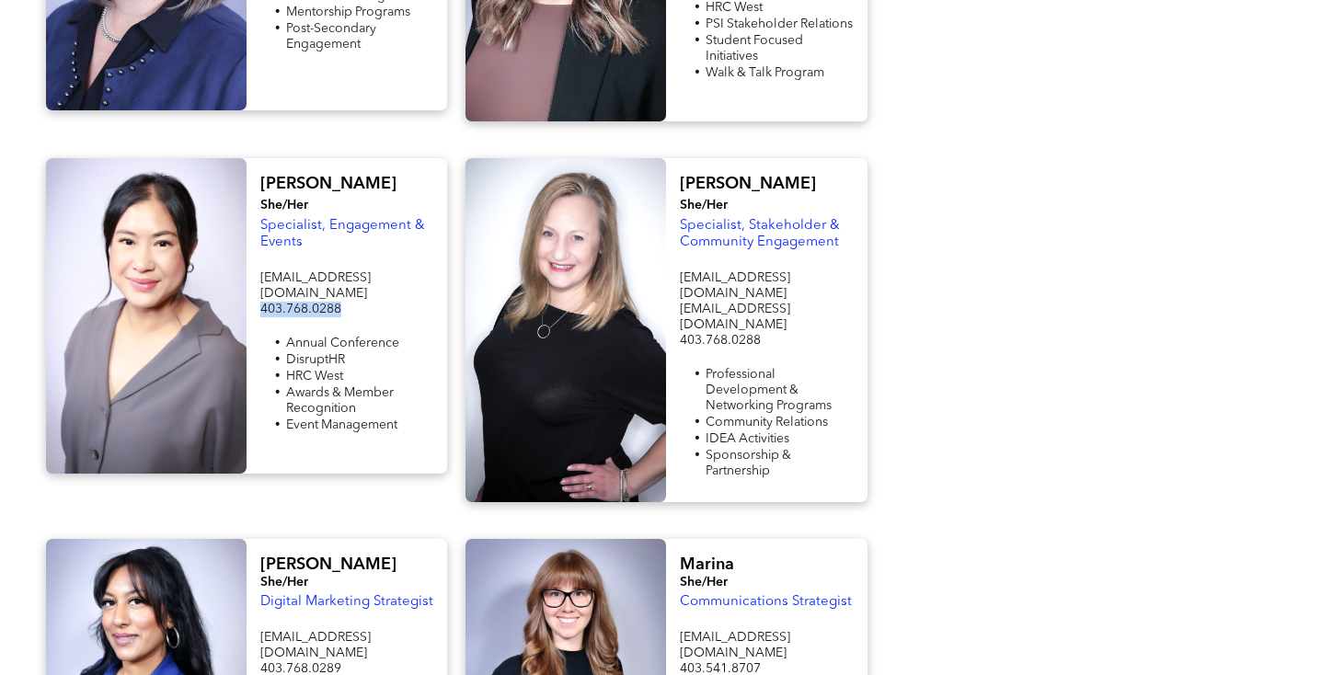
drag, startPoint x: 309, startPoint y: 260, endPoint x: 264, endPoint y: 259, distance: 45.1
click at [264, 302] on p "403.768.0288" at bounding box center [346, 310] width 173 height 16
click at [689, 176] on span "[PERSON_NAME]" at bounding box center [748, 184] width 136 height 17
drag, startPoint x: 843, startPoint y: 195, endPoint x: 683, endPoint y: 180, distance: 160.8
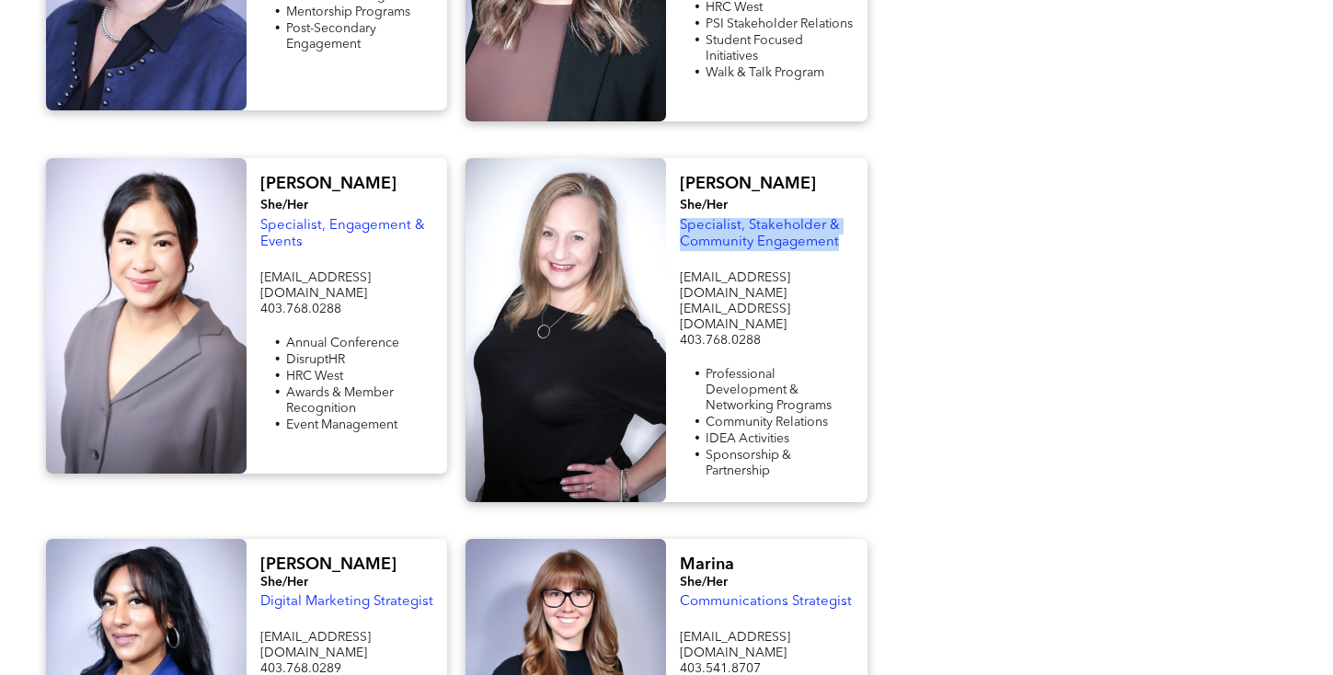
click at [683, 218] on p "Specialist, Stakeholder & Community Engagement" at bounding box center [766, 234] width 173 height 33
drag, startPoint x: 805, startPoint y: 231, endPoint x: 693, endPoint y: 229, distance: 112.3
click at [693, 271] on p "[EMAIL_ADDRESS][DOMAIN_NAME]" at bounding box center [766, 286] width 173 height 31
click at [834, 302] on p "[EMAIL_ADDRESS][DOMAIN_NAME]" at bounding box center [766, 317] width 173 height 31
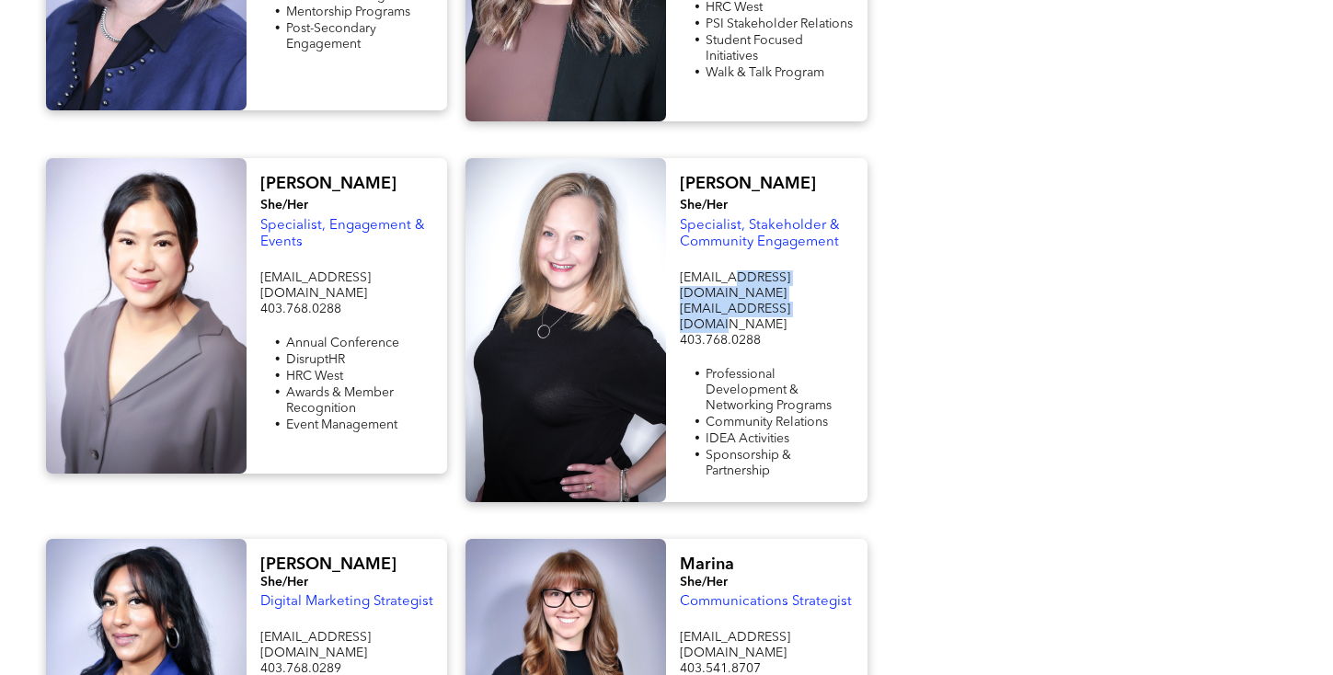
drag, startPoint x: 797, startPoint y: 244, endPoint x: 755, endPoint y: 233, distance: 42.9
click at [748, 269] on div "[EMAIL_ADDRESS][DOMAIN_NAME] [EMAIL_ADDRESS][DOMAIN_NAME] 403.768.0288 Professi…" at bounding box center [766, 375] width 173 height 213
click at [821, 271] on p "[EMAIL_ADDRESS][DOMAIN_NAME]" at bounding box center [766, 286] width 173 height 31
drag, startPoint x: 802, startPoint y: 230, endPoint x: 682, endPoint y: 235, distance: 120.6
click at [682, 271] on p "[EMAIL_ADDRESS][DOMAIN_NAME]" at bounding box center [766, 286] width 173 height 31
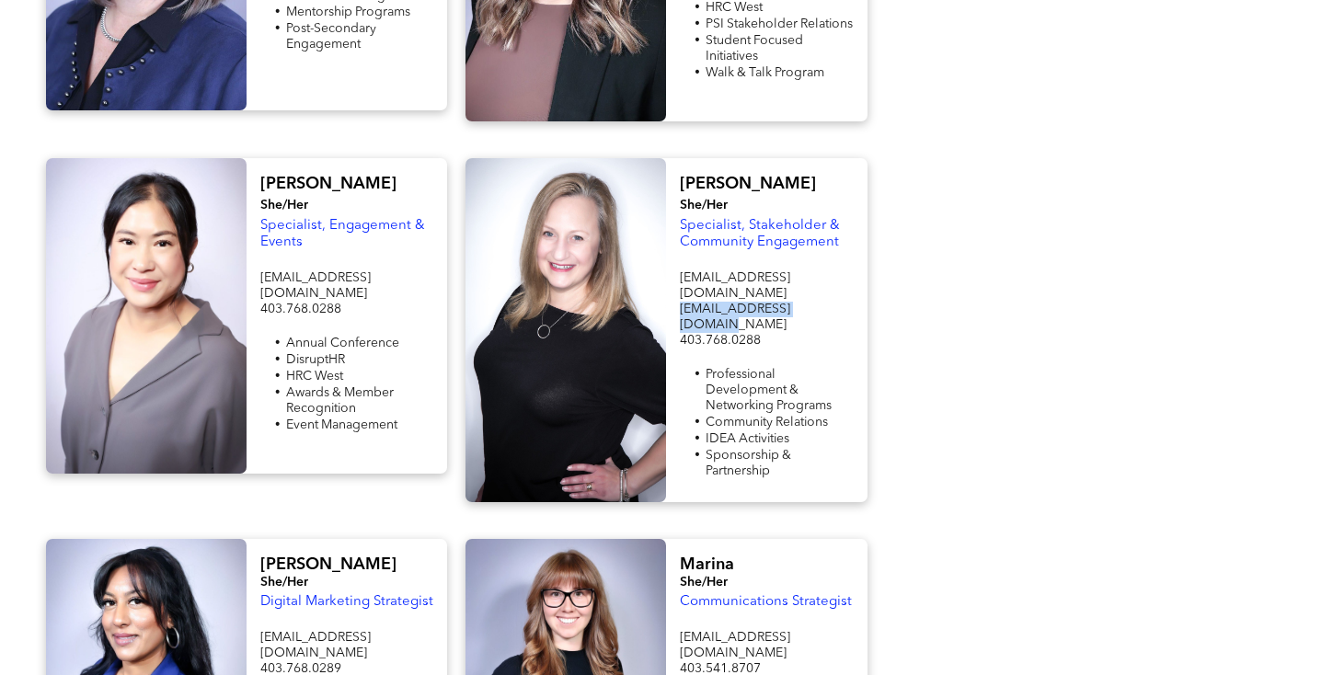
drag, startPoint x: 823, startPoint y: 246, endPoint x: 678, endPoint y: 241, distance: 144.5
click at [678, 241] on div "[PERSON_NAME]/Her Specialist, Stakeholder & Community Engagement [EMAIL_ADDRESS…" at bounding box center [766, 330] width 201 height 344
drag, startPoint x: 777, startPoint y: 260, endPoint x: 675, endPoint y: 259, distance: 102.1
click at [675, 259] on div "[PERSON_NAME]/Her Specialist, Stakeholder & Community Engagement [EMAIL_ADDRESS…" at bounding box center [766, 330] width 201 height 344
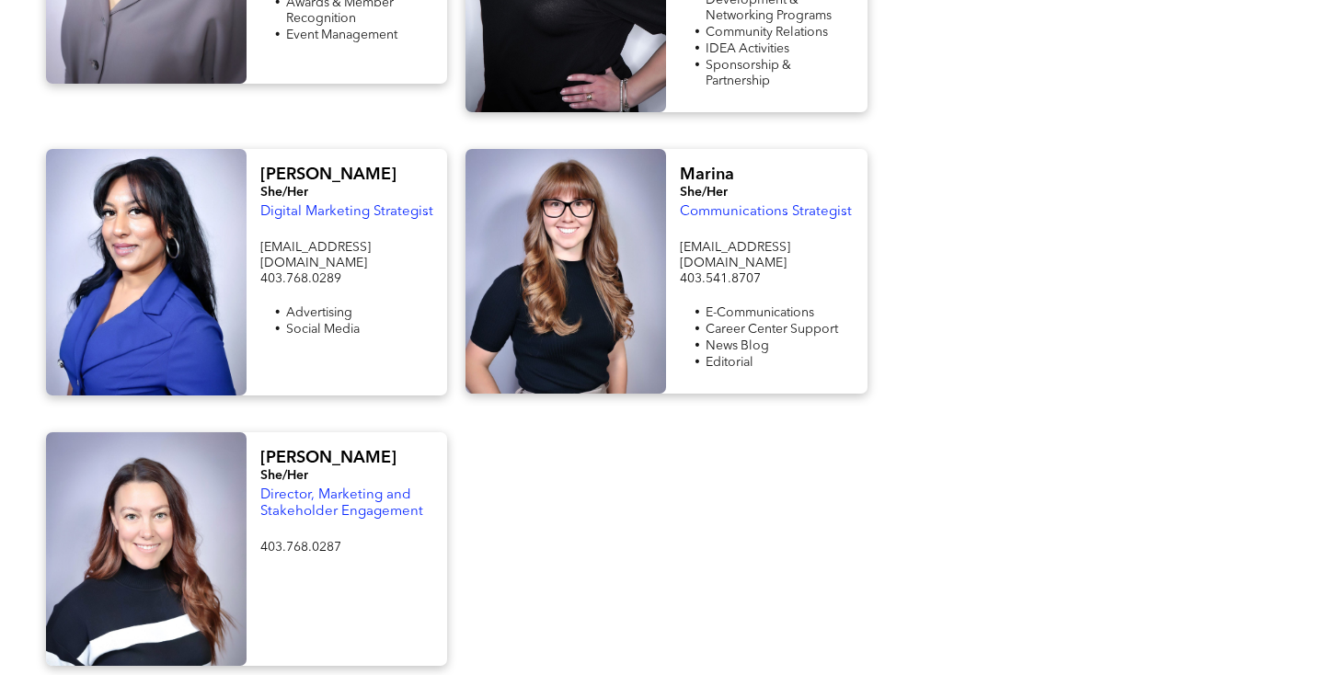
scroll to position [2239, 0]
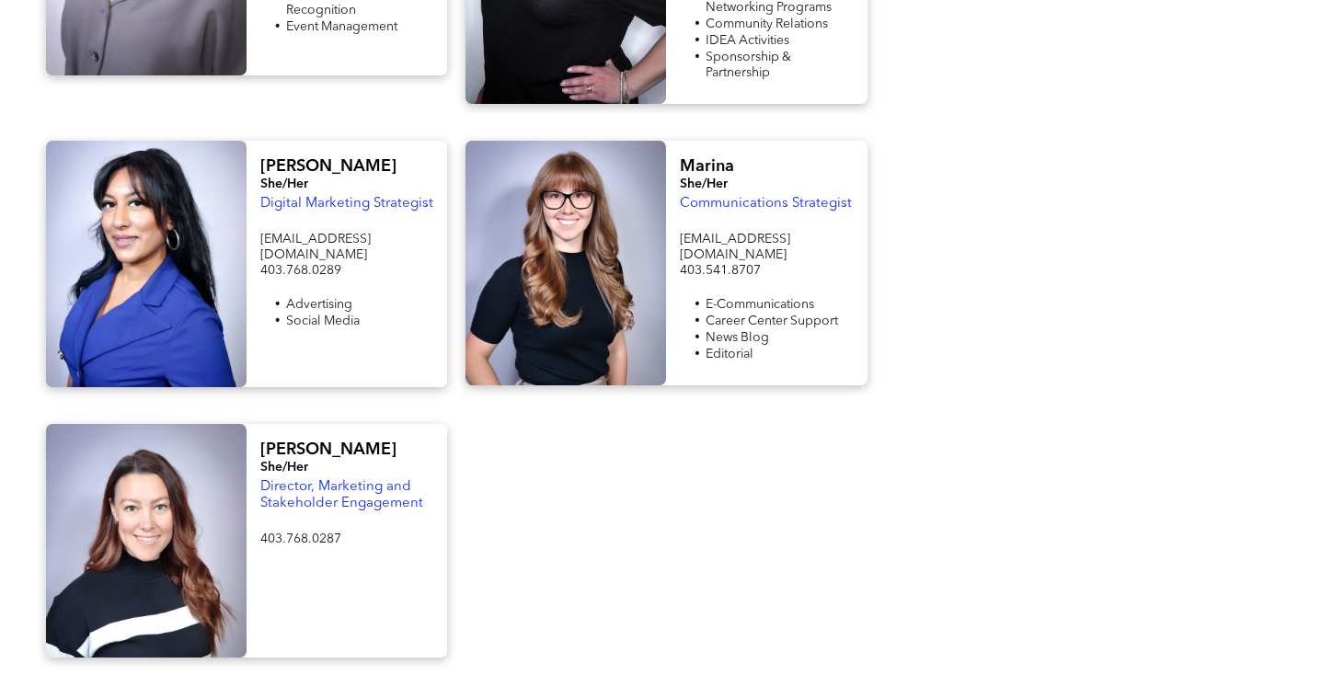
click at [298, 158] on span "[PERSON_NAME]" at bounding box center [328, 166] width 136 height 17
click at [422, 197] on span "Digital Marketing Strategist" at bounding box center [346, 204] width 173 height 14
drag, startPoint x: 422, startPoint y: 116, endPoint x: 281, endPoint y: 113, distance: 141.7
click at [281, 197] on span "Digital Marketing Strategist" at bounding box center [346, 204] width 173 height 14
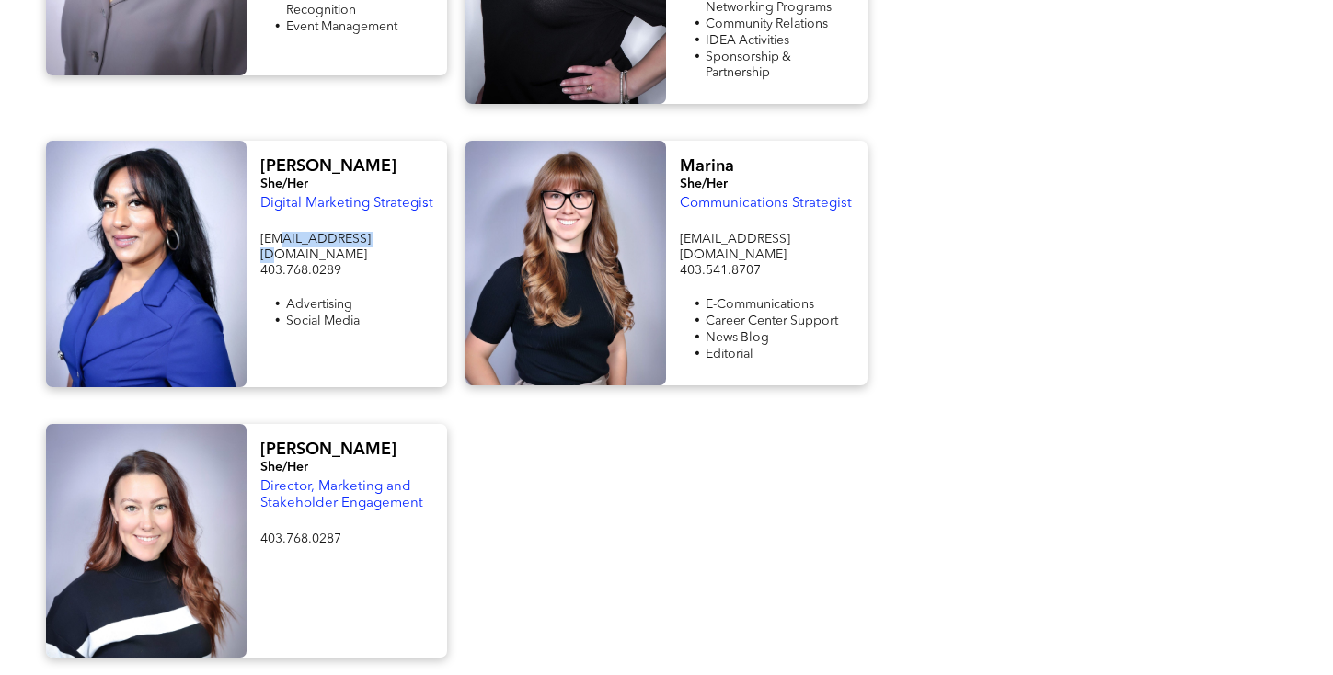
drag, startPoint x: 367, startPoint y: 145, endPoint x: 273, endPoint y: 150, distance: 94.0
click at [279, 233] on span "[EMAIL_ADDRESS][DOMAIN_NAME] 403.768.0289" at bounding box center [315, 255] width 110 height 44
drag, startPoint x: 259, startPoint y: 150, endPoint x: 384, endPoint y: 151, distance: 124.2
click at [384, 151] on div "[PERSON_NAME] She/Her Digital Marketing Strategist [EMAIL_ADDRESS][DOMAIN_NAME]…" at bounding box center [347, 264] width 201 height 247
click at [270, 233] on span "[EMAIL_ADDRESS][DOMAIN_NAME] 403.768.0289" at bounding box center [315, 255] width 110 height 44
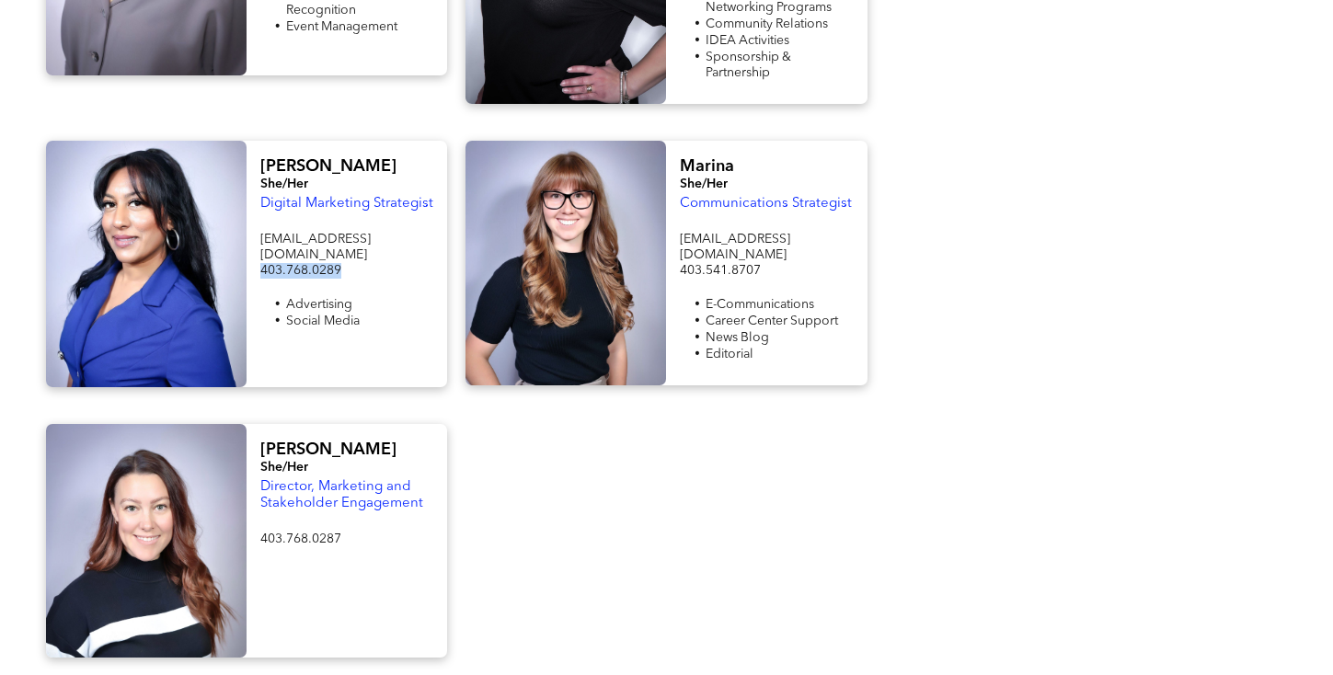
click at [270, 233] on span "[EMAIL_ADDRESS][DOMAIN_NAME] 403.768.0289" at bounding box center [315, 255] width 110 height 44
click at [713, 158] on span "Marina" at bounding box center [707, 166] width 54 height 17
drag, startPoint x: 848, startPoint y: 110, endPoint x: 679, endPoint y: 109, distance: 169.3
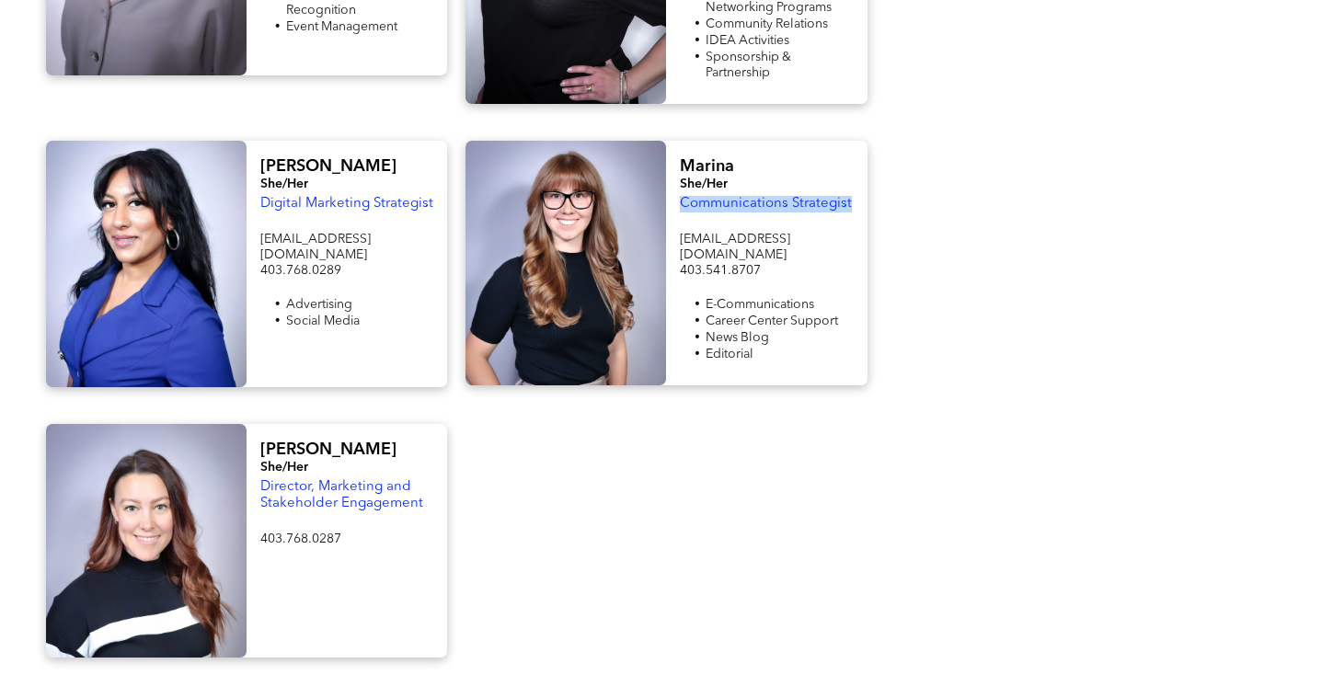
click at [679, 141] on div "Marina She/Her Communications Strategist [EMAIL_ADDRESS][DOMAIN_NAME] 403.541.8…" at bounding box center [766, 263] width 201 height 245
click at [763, 233] on span "[EMAIL_ADDRESS][DOMAIN_NAME]" at bounding box center [735, 247] width 110 height 29
click at [729, 264] on span "403.541.8707" at bounding box center [720, 270] width 81 height 13
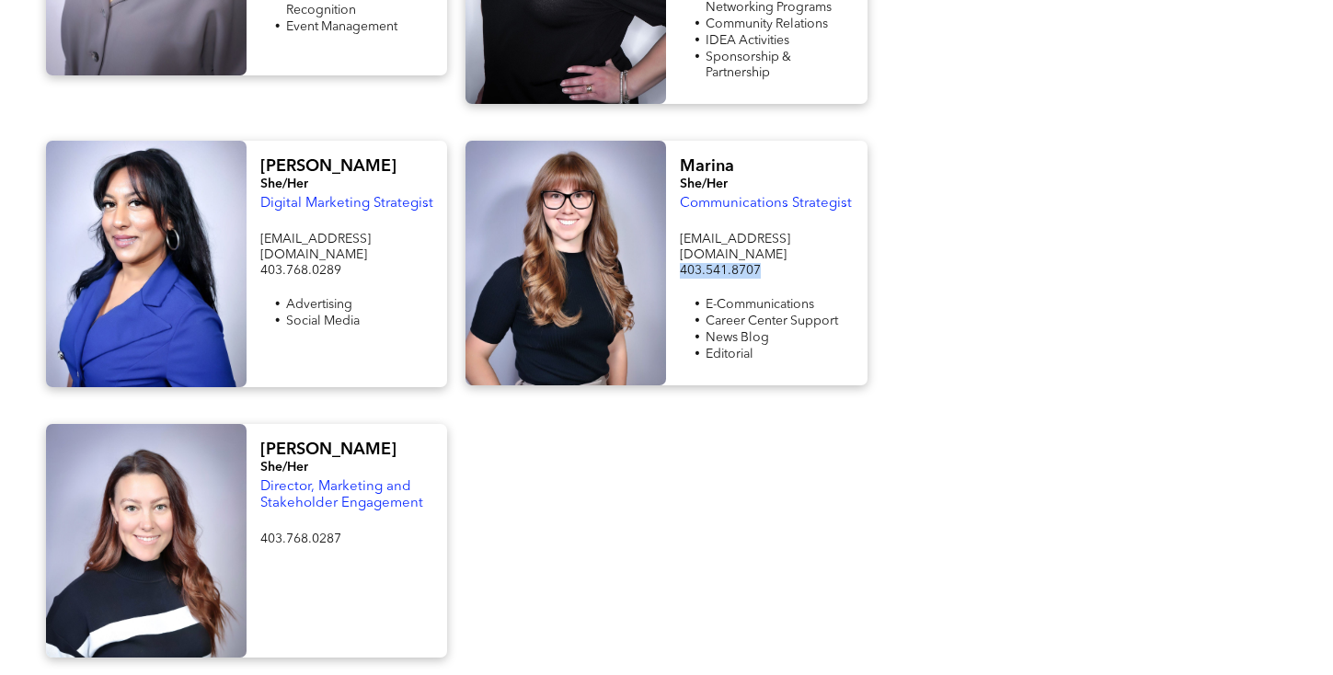
click at [729, 264] on span "403.541.8707" at bounding box center [720, 270] width 81 height 13
click at [837, 424] on div at bounding box center [666, 541] width 420 height 234
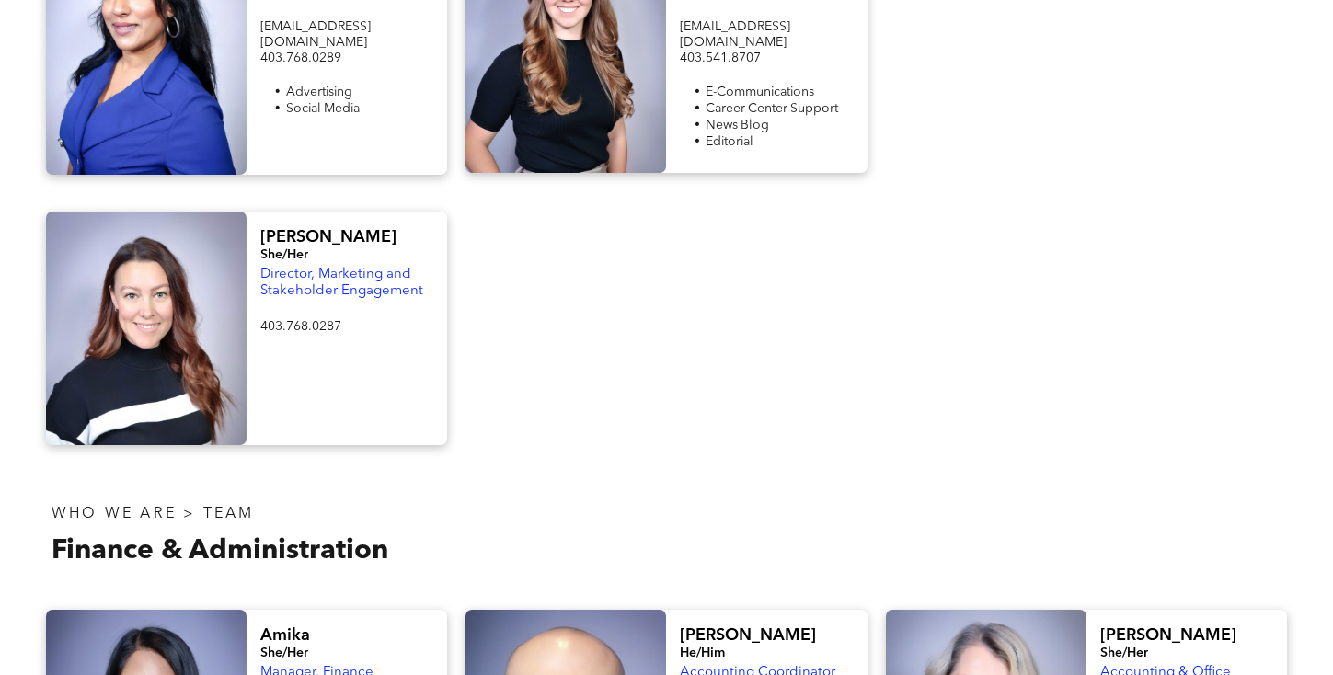
scroll to position [2515, 0]
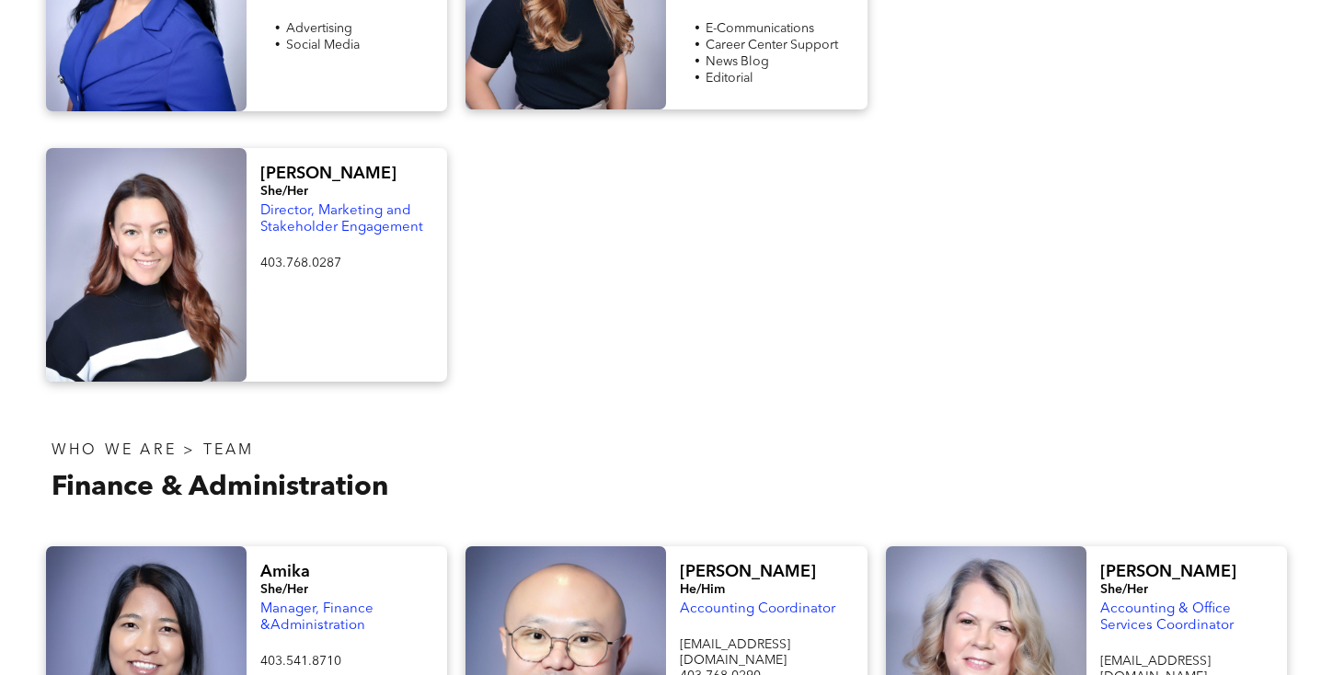
click at [302, 166] on span "[PERSON_NAME]" at bounding box center [328, 174] width 136 height 17
drag, startPoint x: 426, startPoint y: 119, endPoint x: 258, endPoint y: 98, distance: 169.6
click at [258, 148] on div "[PERSON_NAME] She/Her Director, Marketing and Stakeholder Engagement 403.768.02…" at bounding box center [347, 265] width 201 height 234
click at [320, 257] on span "403.768.0287" at bounding box center [300, 263] width 81 height 13
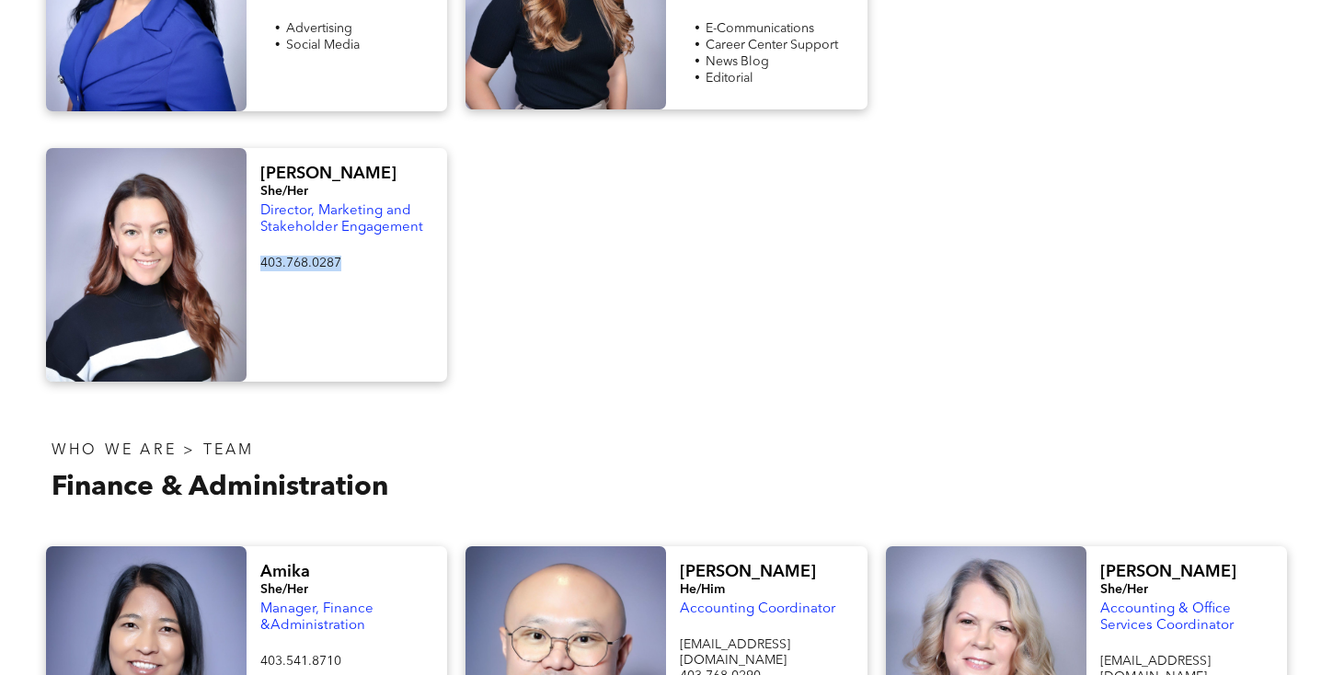
click at [320, 257] on span "403.768.0287" at bounding box center [300, 263] width 81 height 13
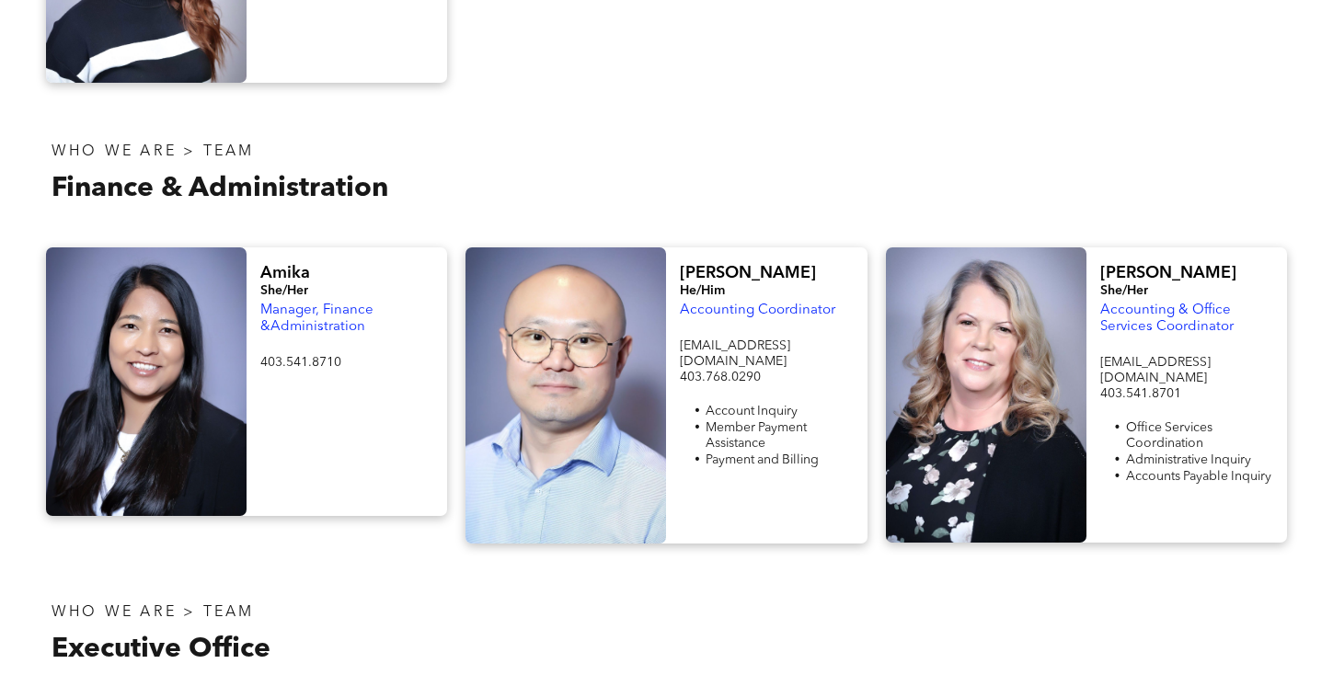
scroll to position [2853, 0]
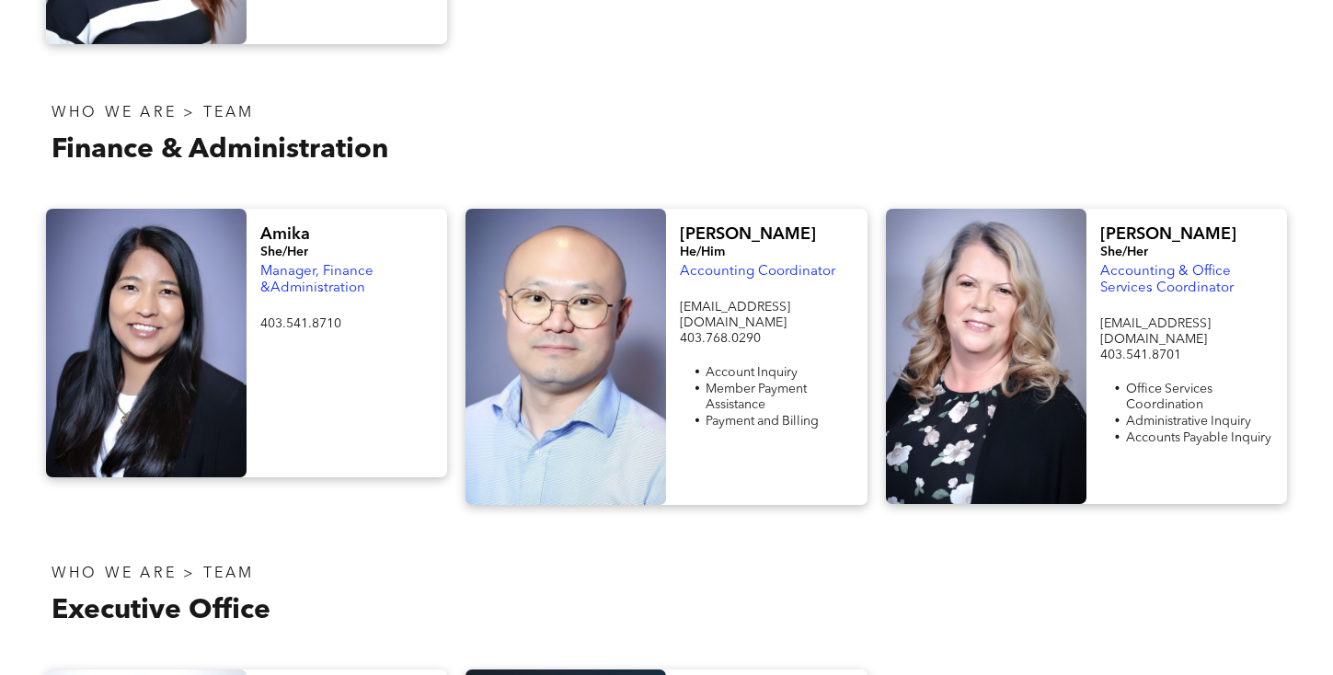
click at [291, 226] on span "Amika" at bounding box center [285, 234] width 50 height 17
click at [317, 265] on span "Manager, Finance &Administration" at bounding box center [316, 280] width 113 height 30
drag, startPoint x: 263, startPoint y: 156, endPoint x: 386, endPoint y: 170, distance: 123.2
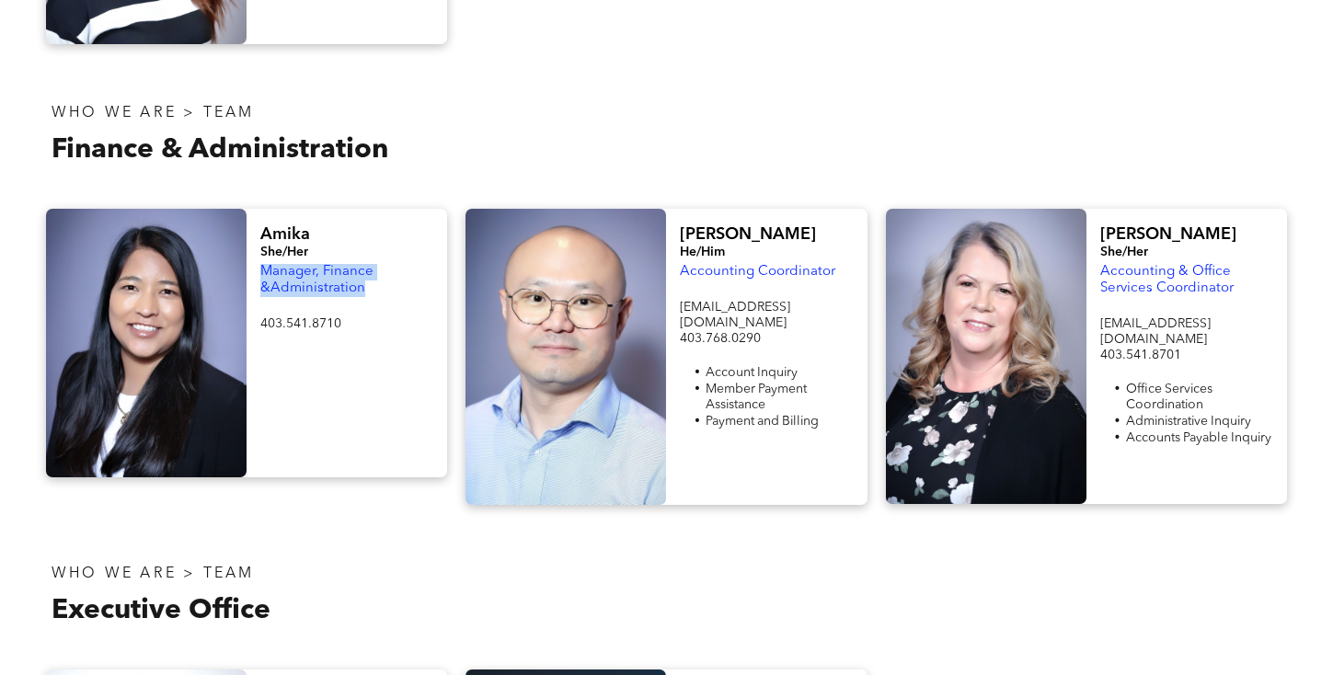
click at [386, 264] on p "Manager, Finance &Administration" at bounding box center [346, 280] width 173 height 33
click at [310, 317] on span "403.541.8710" at bounding box center [300, 323] width 81 height 13
click at [690, 226] on span "[PERSON_NAME]" at bounding box center [748, 234] width 136 height 17
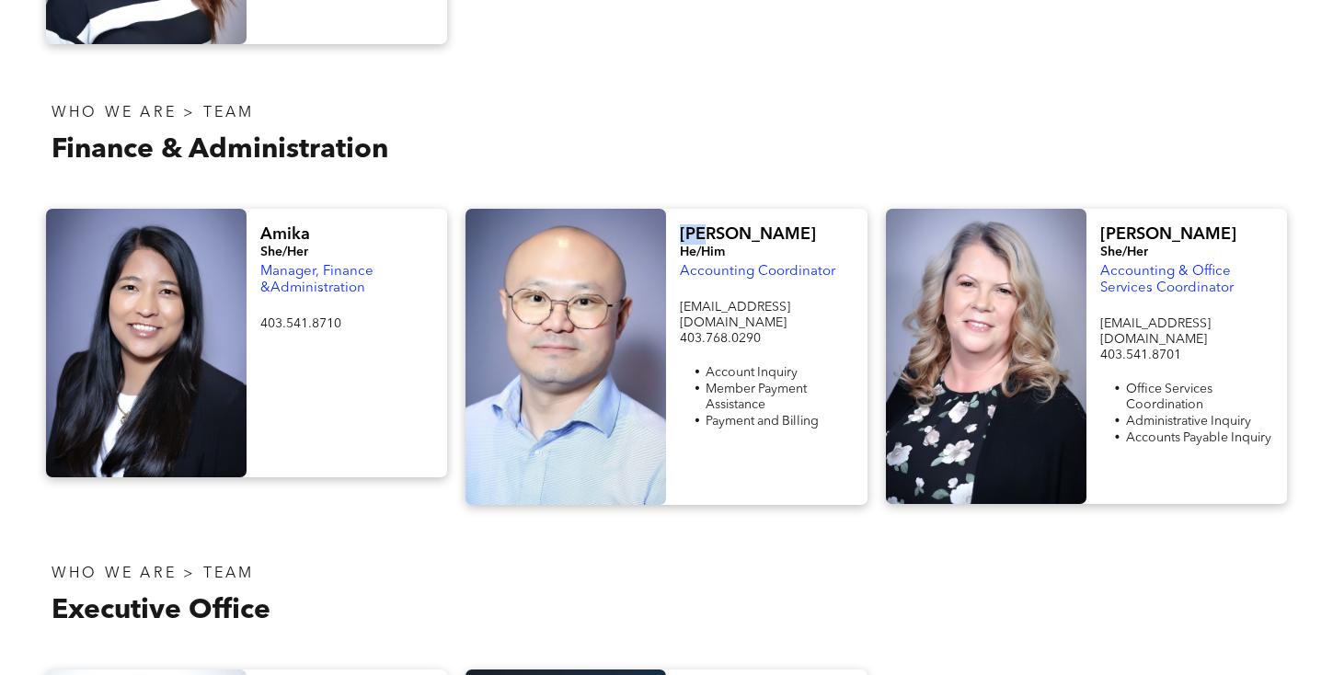
click at [720, 265] on span "Accounting Coordinator" at bounding box center [758, 272] width 156 height 14
drag, startPoint x: 720, startPoint y: 158, endPoint x: 824, endPoint y: 167, distance: 104.3
click at [824, 262] on div "Accounting Coordinator" at bounding box center [766, 272] width 173 height 20
click at [789, 301] on span "[EMAIL_ADDRESS][DOMAIN_NAME]" at bounding box center [735, 315] width 110 height 29
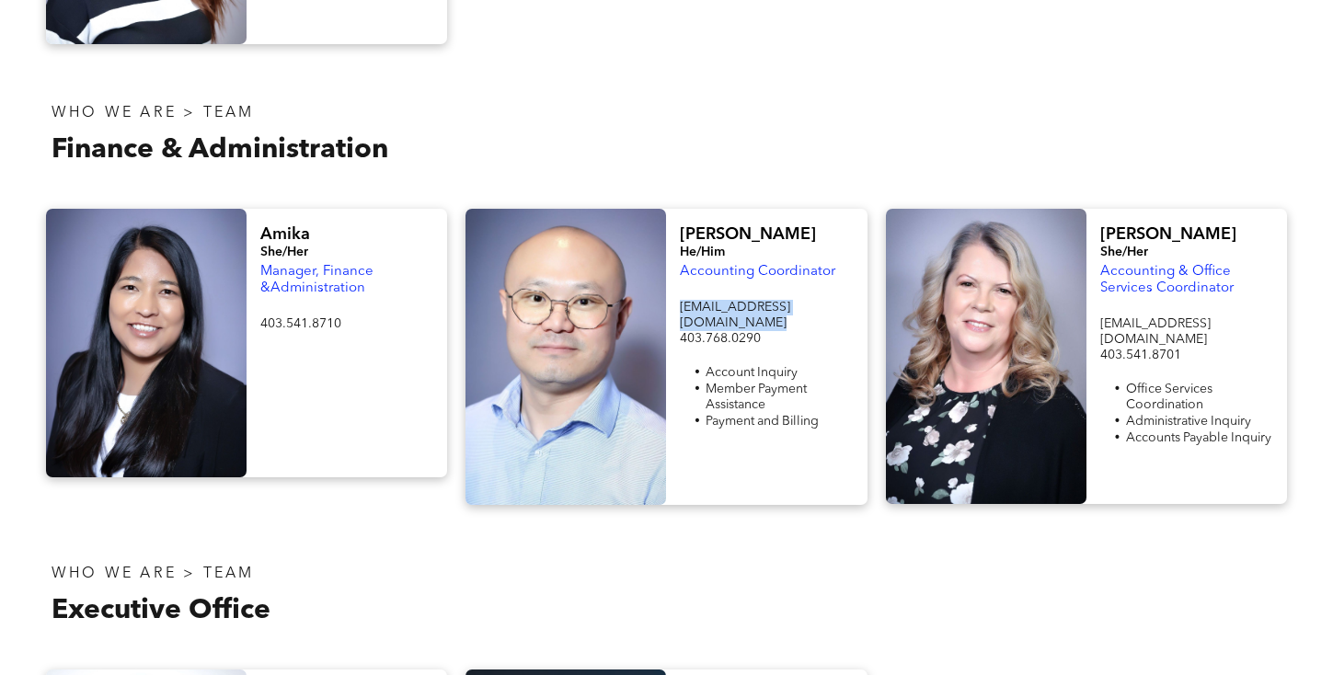
click at [789, 301] on span "[EMAIL_ADDRESS][DOMAIN_NAME]" at bounding box center [735, 315] width 110 height 29
drag, startPoint x: 772, startPoint y: 210, endPoint x: 684, endPoint y: 213, distance: 88.4
click at [684, 331] on p "403.768.0290" at bounding box center [766, 339] width 173 height 16
click at [1131, 226] on span "[PERSON_NAME]" at bounding box center [1169, 234] width 136 height 17
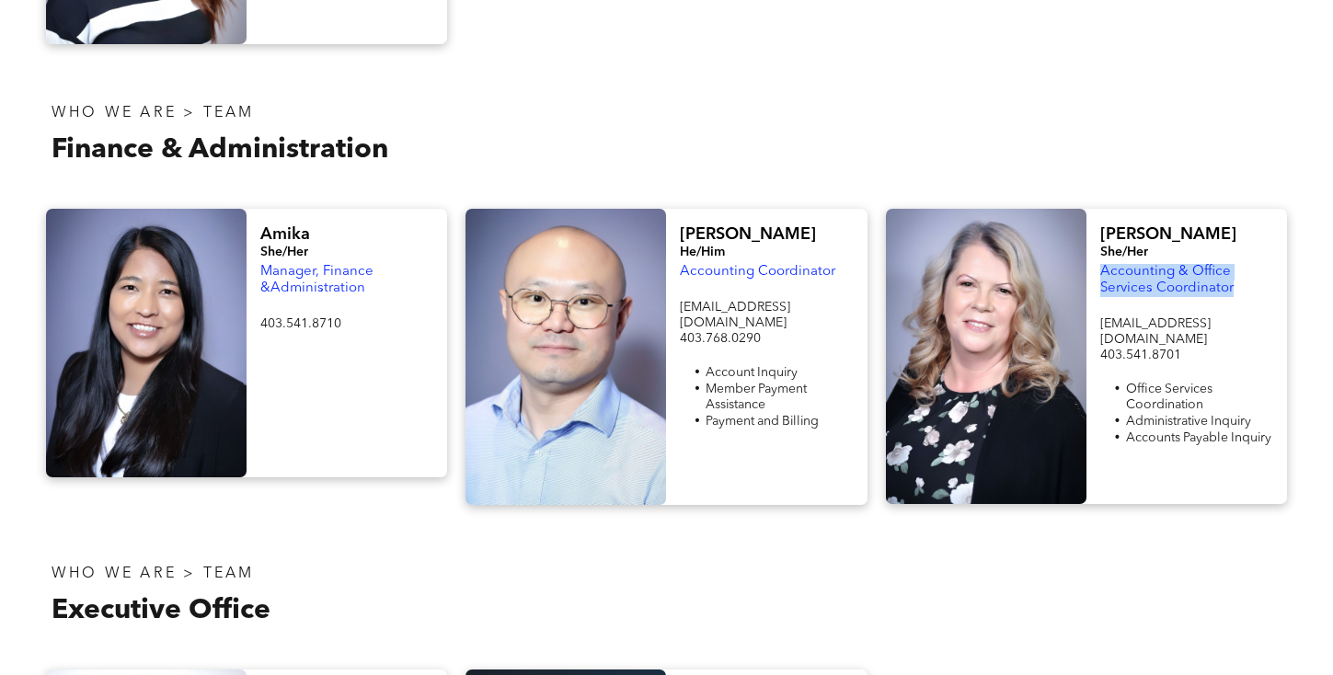
drag, startPoint x: 1237, startPoint y: 170, endPoint x: 1090, endPoint y: 156, distance: 147.1
click at [1090, 209] on div "[PERSON_NAME]/Her Accounting & Office Services Coordinator [EMAIL_ADDRESS][DOMA…" at bounding box center [1187, 356] width 201 height 295
click at [1209, 317] on p "[EMAIL_ADDRESS][DOMAIN_NAME]" at bounding box center [1187, 332] width 173 height 31
drag, startPoint x: 1209, startPoint y: 210, endPoint x: 1092, endPoint y: 210, distance: 116.9
click at [1092, 210] on div "[PERSON_NAME]/Her Accounting & Office Services Coordinator [EMAIL_ADDRESS][DOMA…" at bounding box center [1187, 356] width 201 height 295
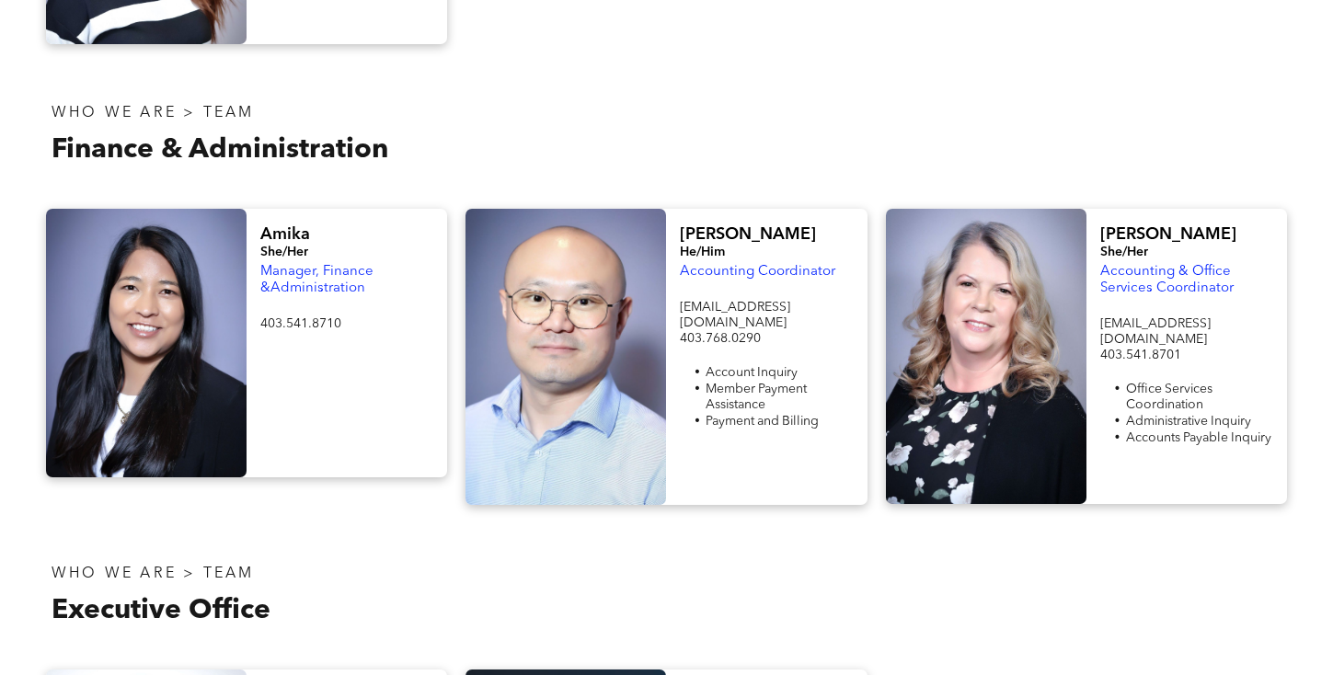
click at [1201, 348] on p "403.541.8701" at bounding box center [1187, 356] width 173 height 16
drag, startPoint x: 1193, startPoint y: 224, endPoint x: 1094, endPoint y: 216, distance: 98.7
click at [1094, 216] on div "[PERSON_NAME]/Her Accounting & Office Services Coordinator [EMAIL_ADDRESS][DOMA…" at bounding box center [1187, 356] width 201 height 295
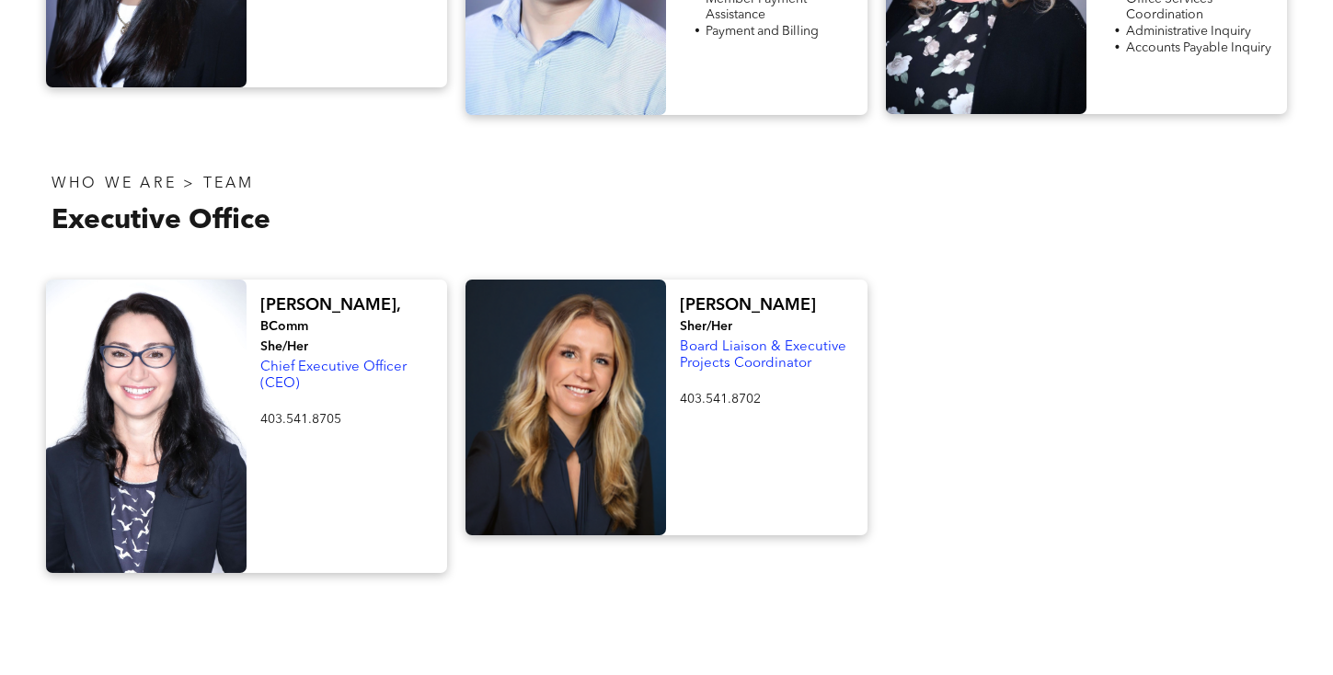
scroll to position [3251, 0]
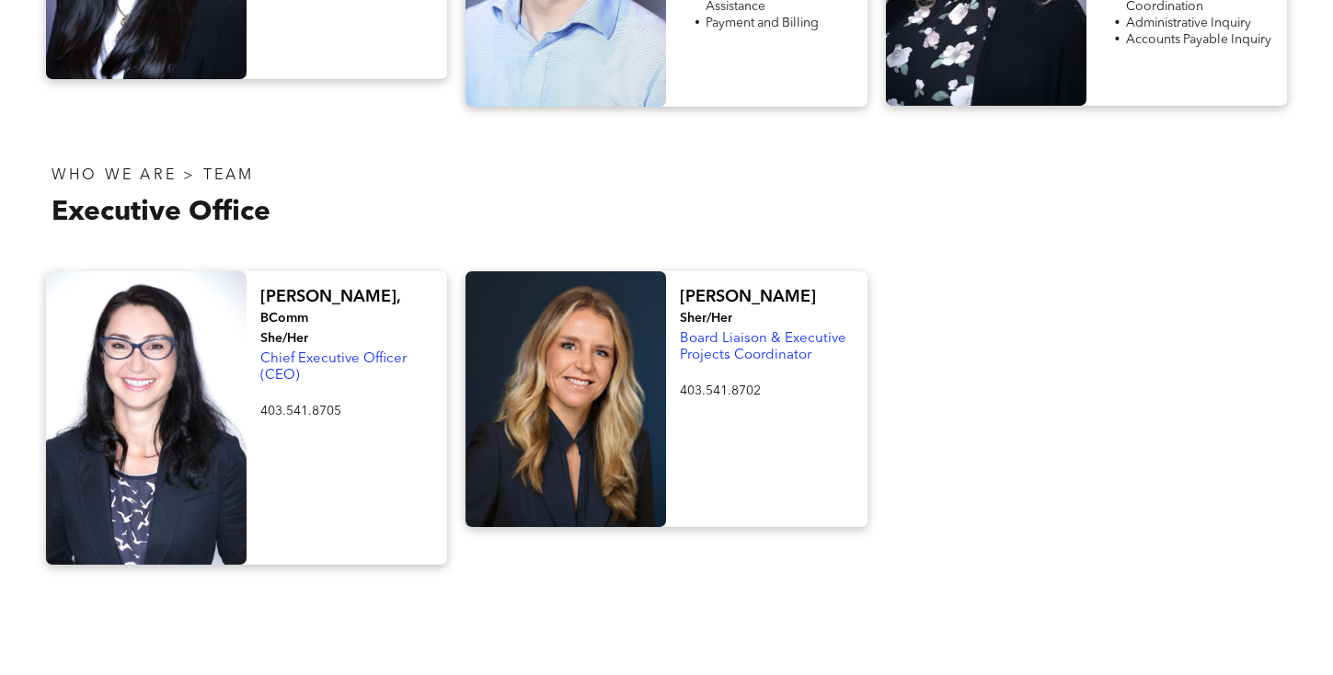
click at [271, 289] on span "[PERSON_NAME]," at bounding box center [330, 297] width 140 height 17
drag, startPoint x: 340, startPoint y: 212, endPoint x: 264, endPoint y: 199, distance: 77.5
click at [264, 352] on p "Chief Executive Officer (CEO)" at bounding box center [346, 368] width 173 height 33
click at [323, 405] on span "403.541.8705" at bounding box center [300, 411] width 81 height 13
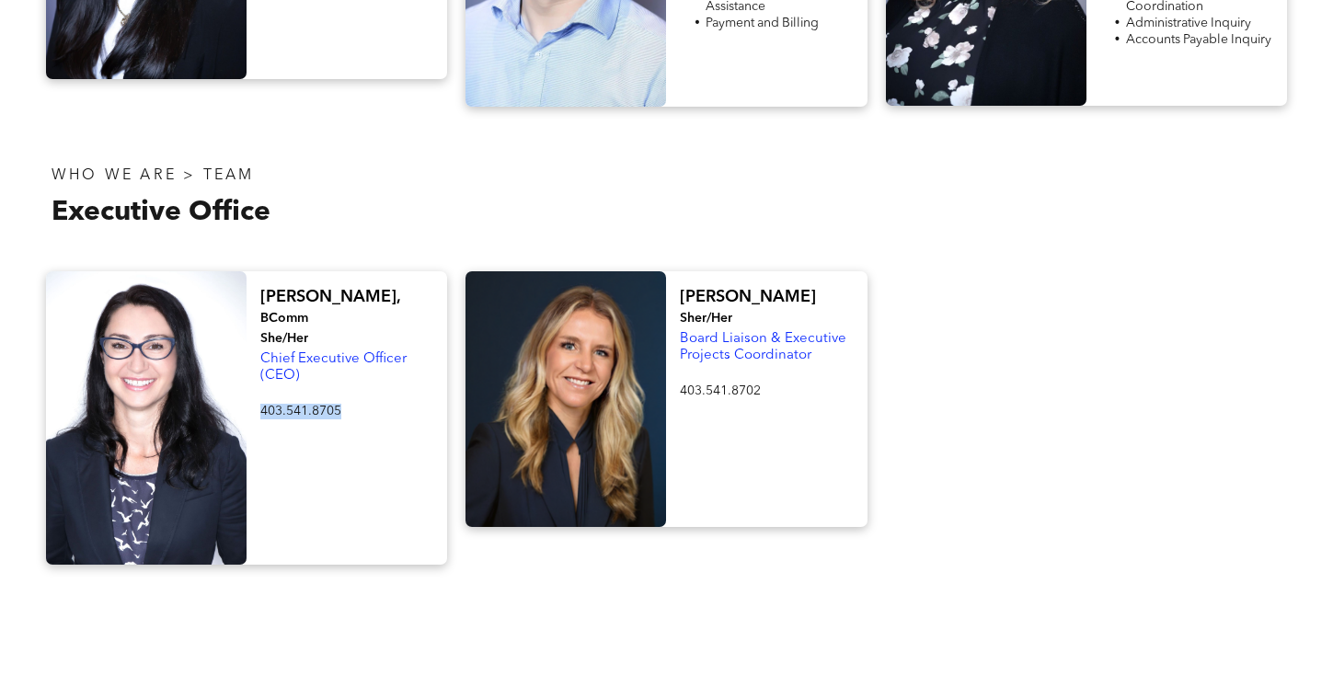
click at [323, 405] on span "403.541.8705" at bounding box center [300, 411] width 81 height 13
click at [703, 289] on span "[PERSON_NAME]" at bounding box center [748, 297] width 136 height 17
drag, startPoint x: 818, startPoint y: 214, endPoint x: 683, endPoint y: 200, distance: 136.1
click at [683, 331] on p "Board Liaison & Executive Projects Coordinator" at bounding box center [766, 347] width 173 height 33
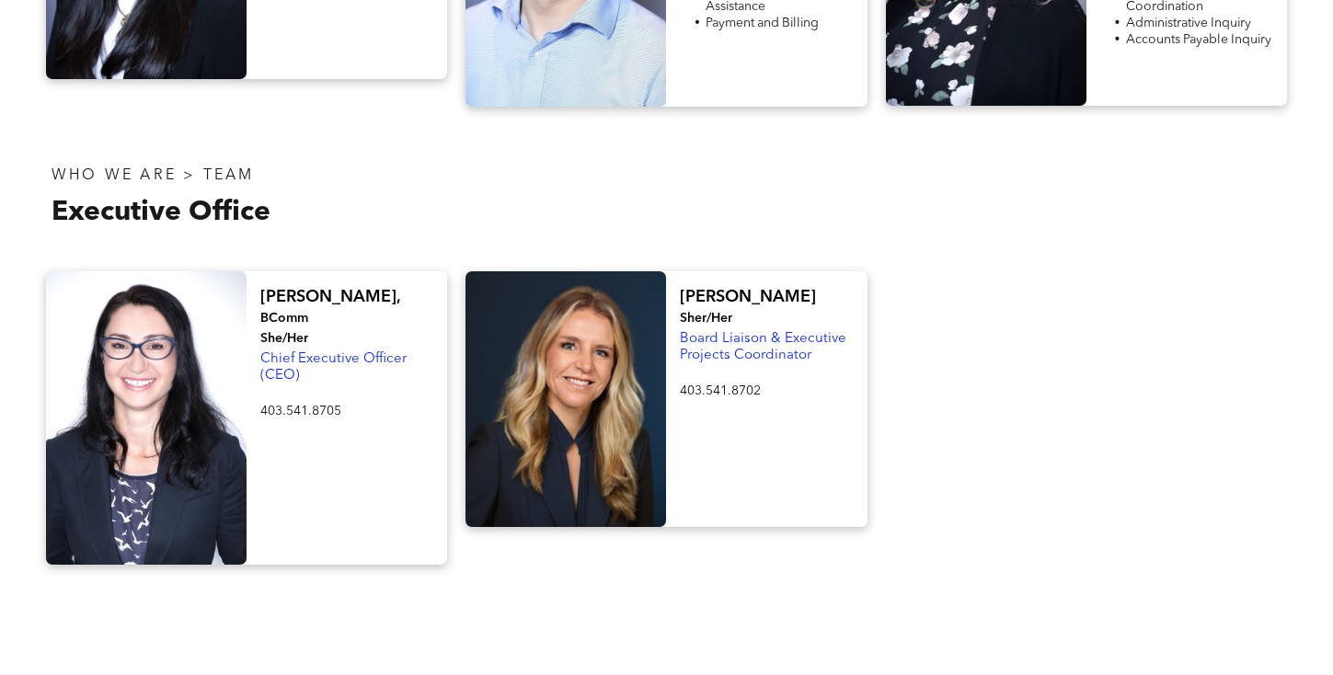
click at [719, 385] on span "403.541.8702" at bounding box center [720, 391] width 81 height 13
click at [894, 291] on div at bounding box center [1087, 418] width 420 height 294
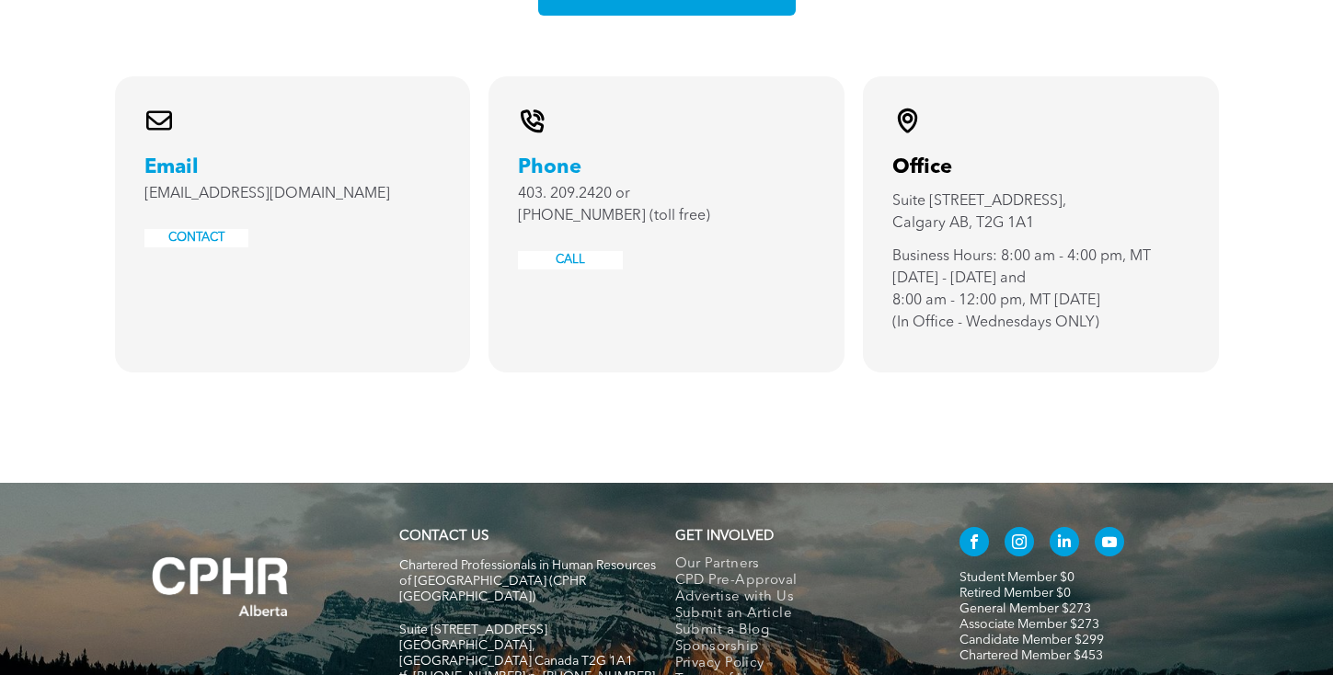
drag, startPoint x: 1254, startPoint y: 398, endPoint x: 1263, endPoint y: 556, distance: 158.5
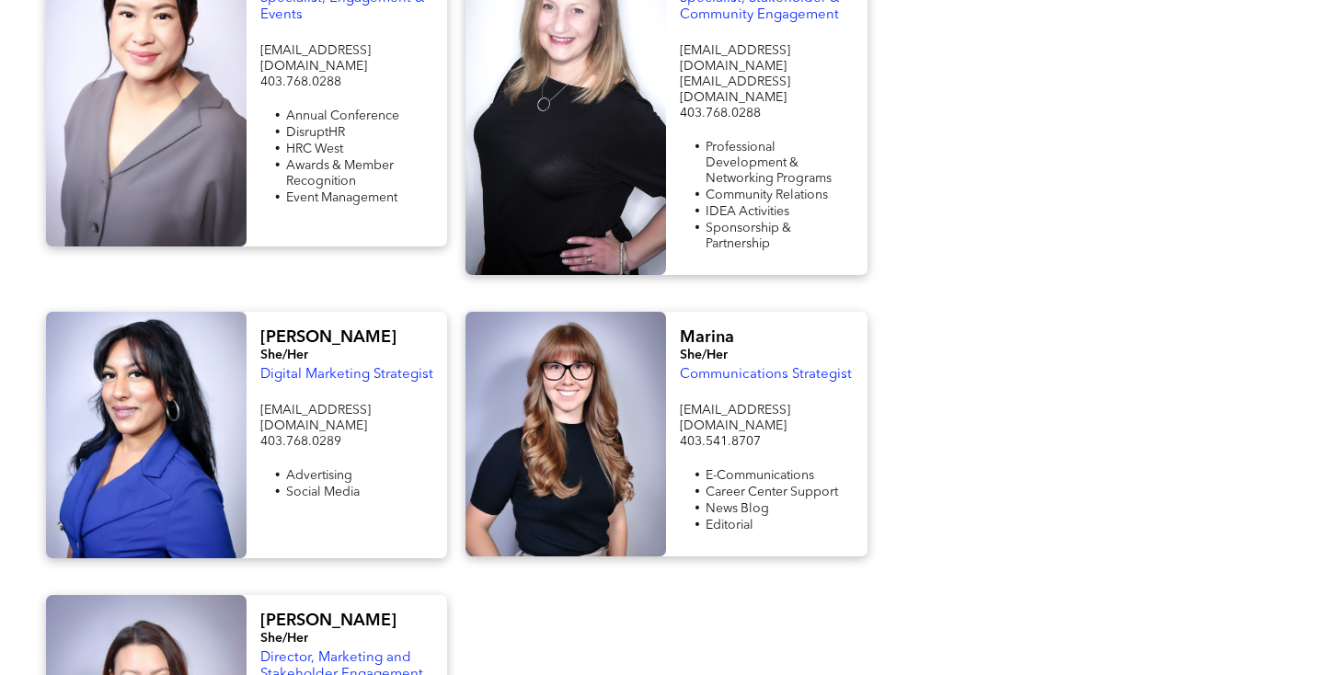
scroll to position [0, 0]
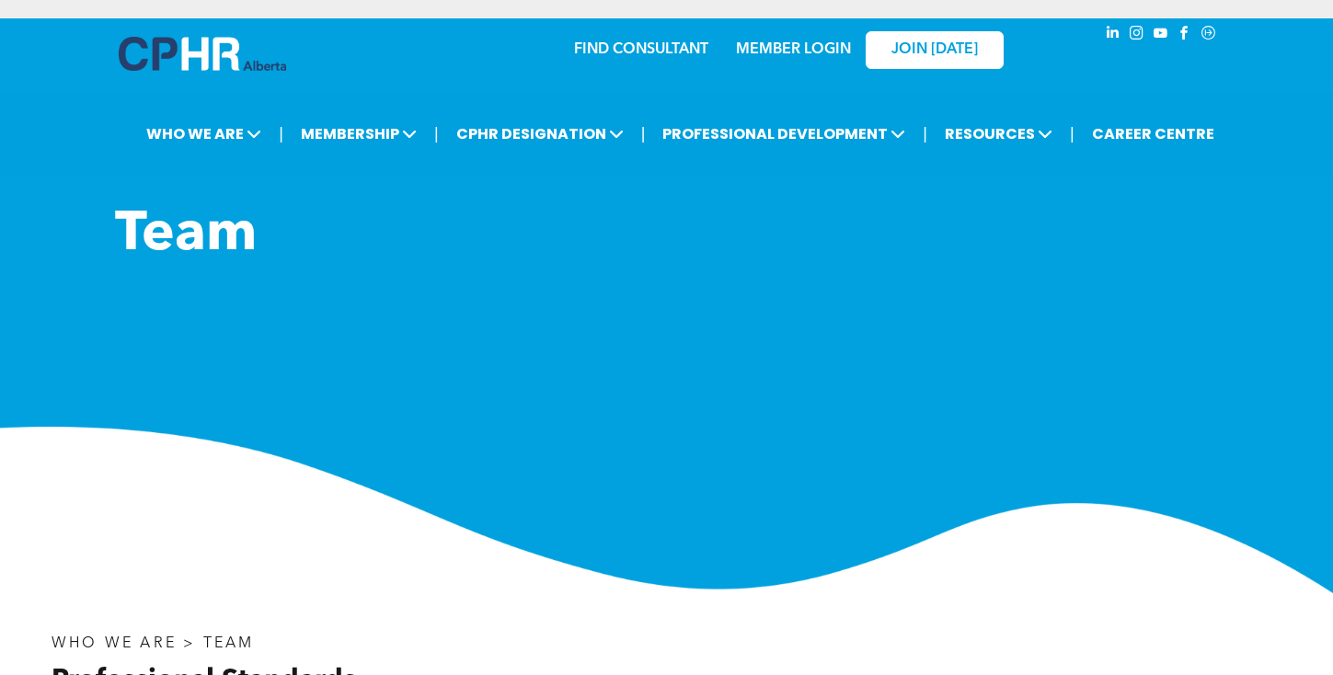
drag, startPoint x: 1218, startPoint y: 523, endPoint x: 1130, endPoint y: 48, distance: 483.0
